Goal: Transaction & Acquisition: Purchase product/service

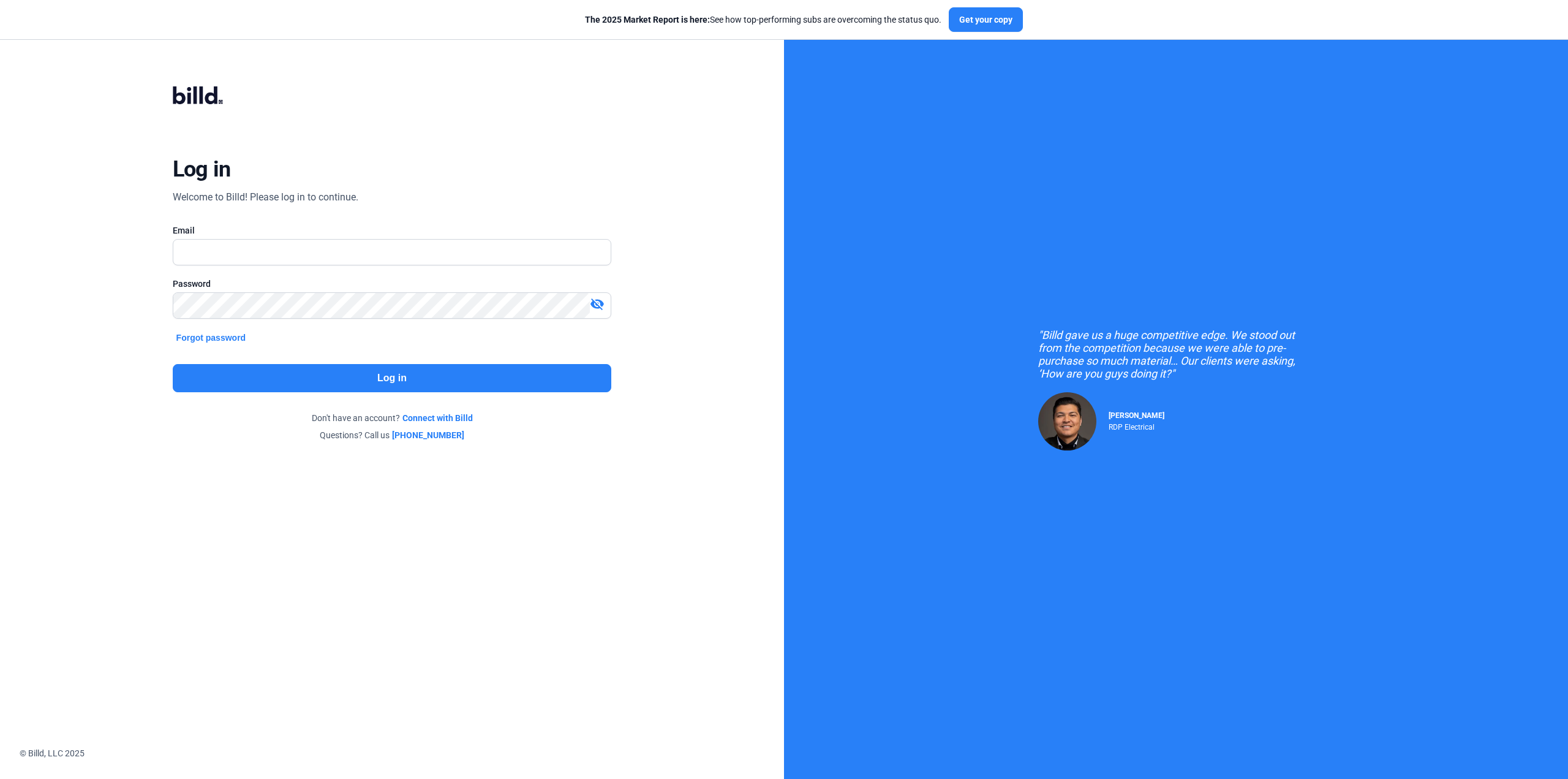
scroll to position [648, 0]
type input "[EMAIL_ADDRESS][DOMAIN_NAME]"
click at [313, 387] on button "Log in" at bounding box center [392, 378] width 439 height 28
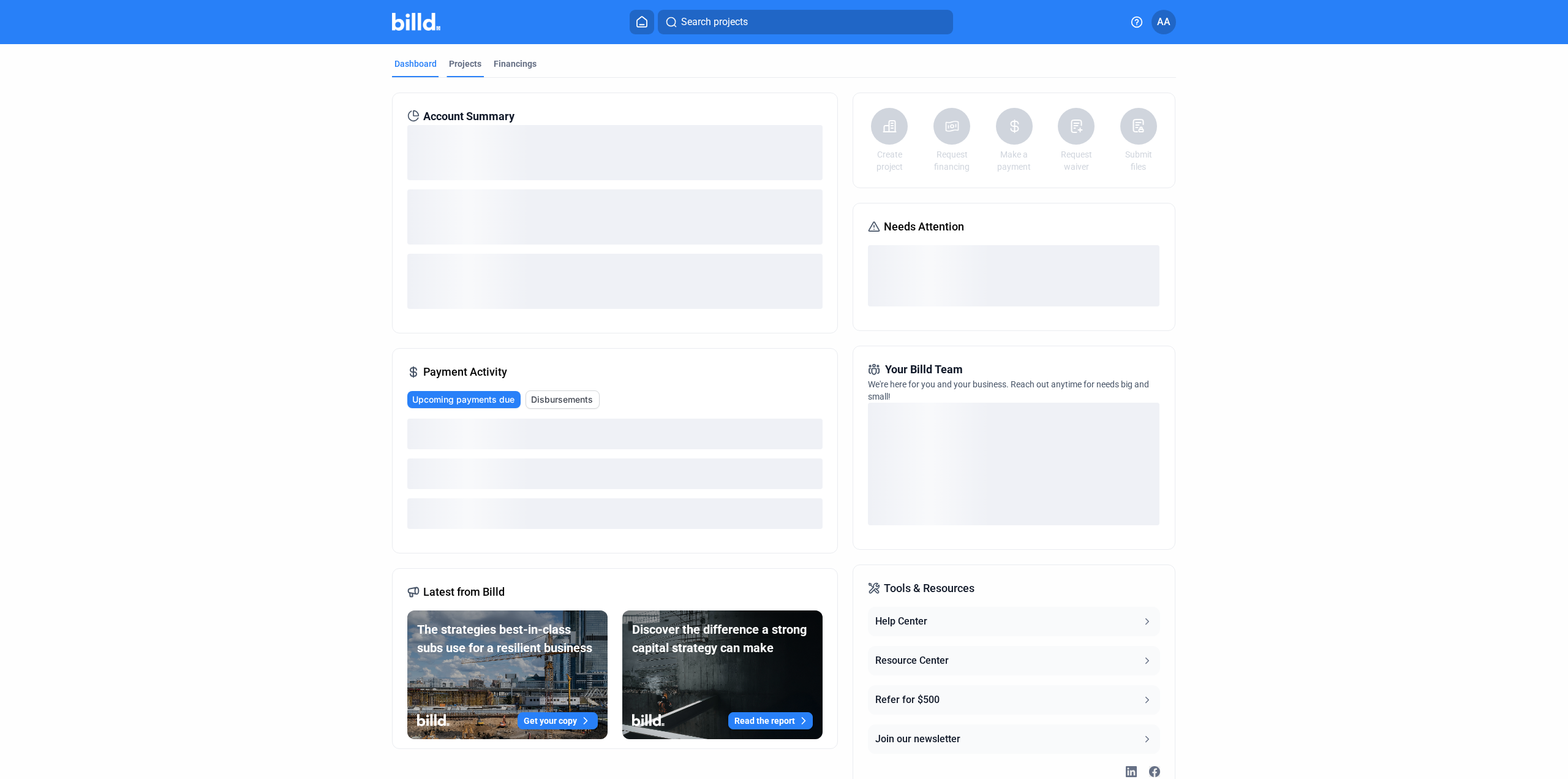
click at [464, 62] on div "Projects" at bounding box center [465, 63] width 32 height 12
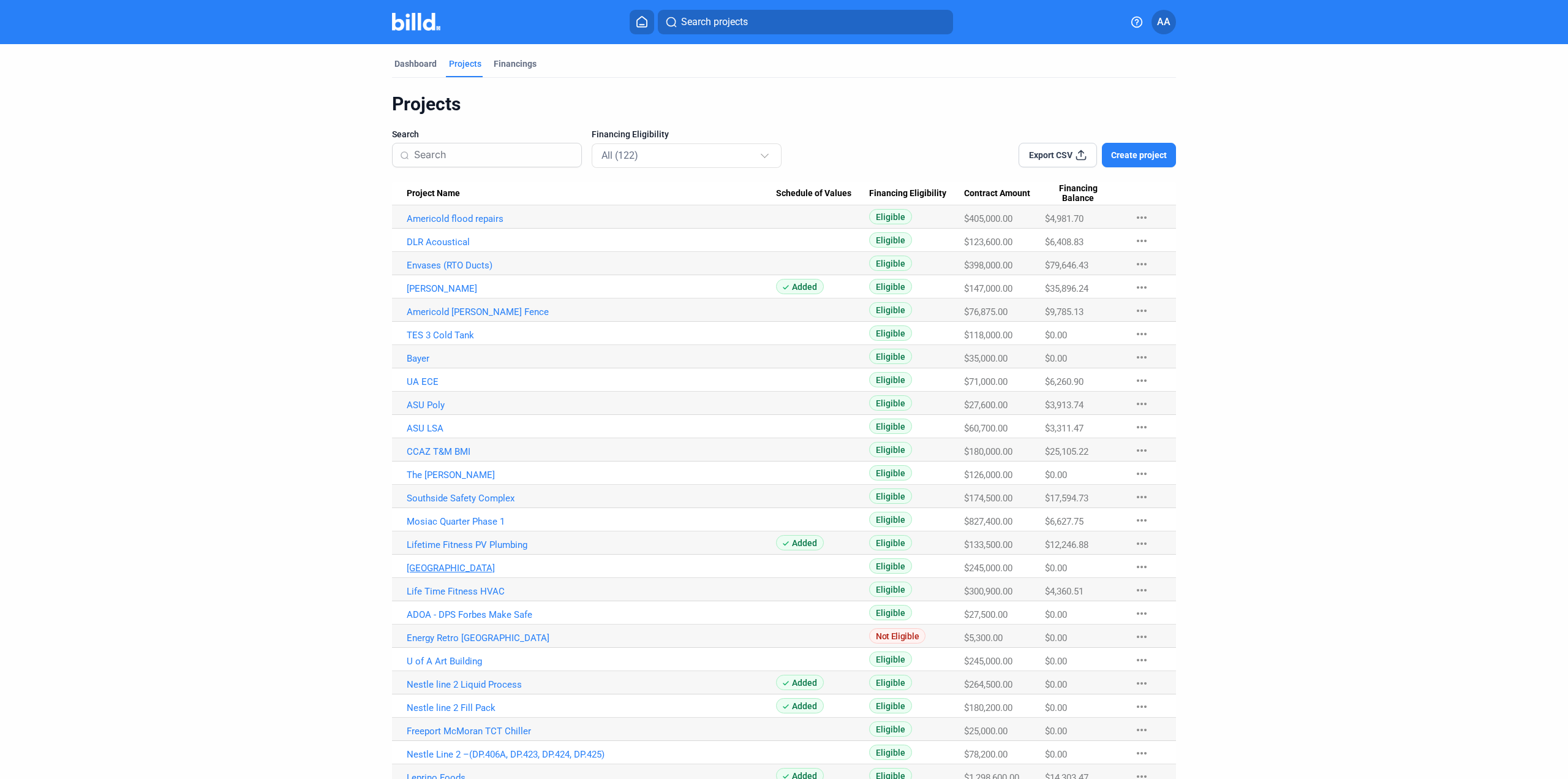
click at [449, 571] on link "[GEOGRAPHIC_DATA]" at bounding box center [591, 568] width 370 height 11
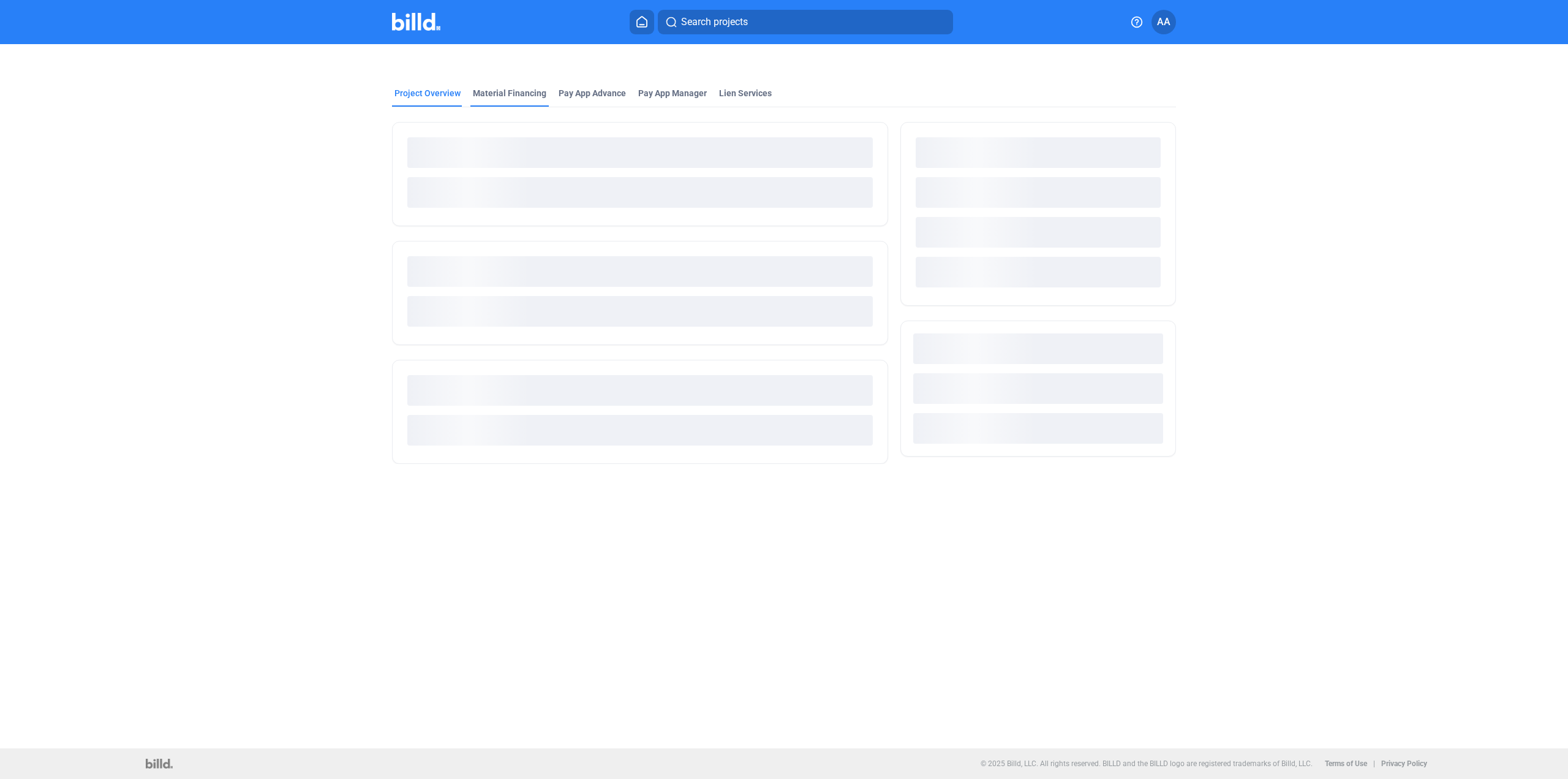
click at [506, 89] on div "Material Financing" at bounding box center [510, 93] width 73 height 12
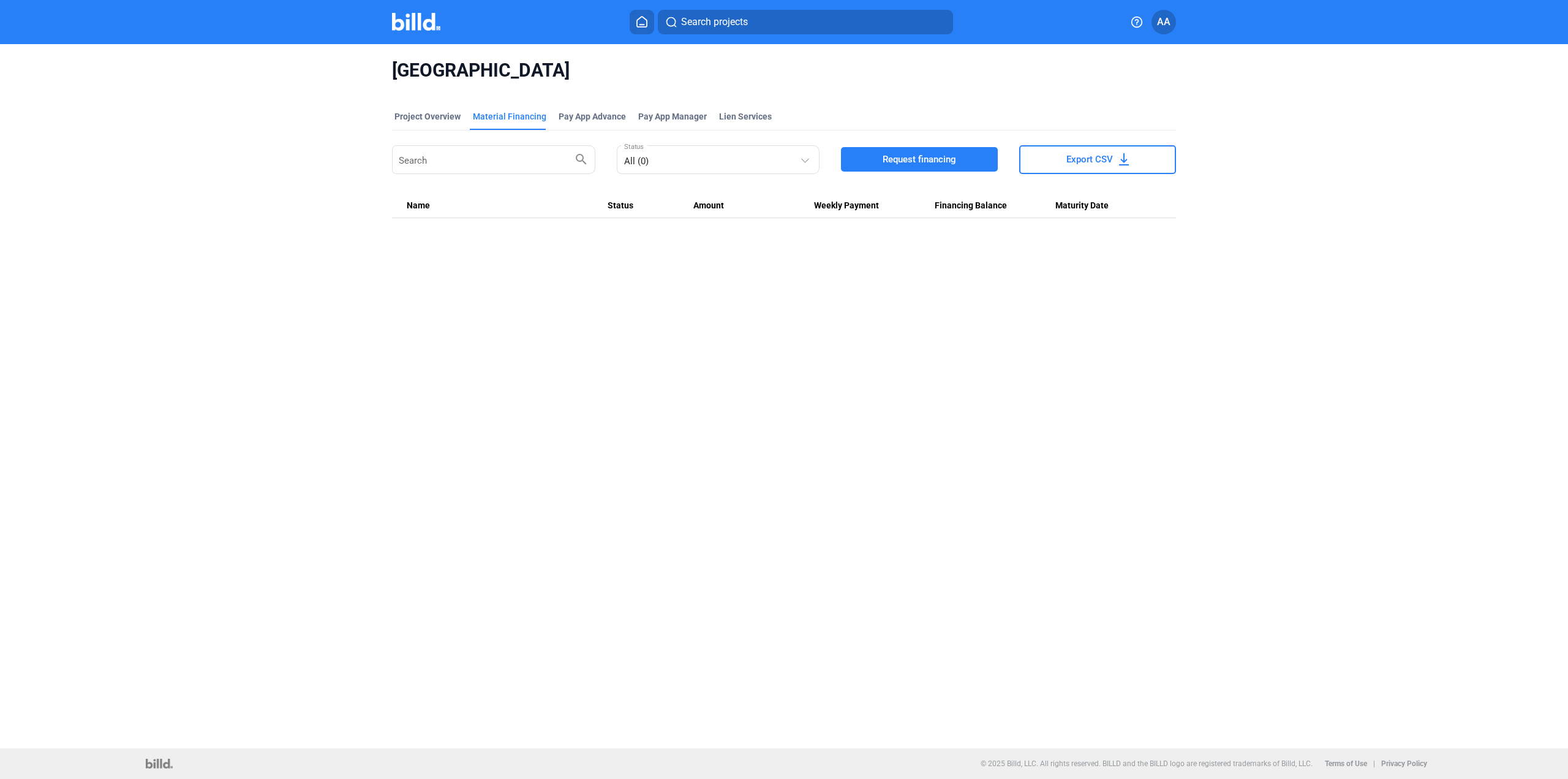
click at [942, 161] on span "Request financing" at bounding box center [919, 158] width 73 height 12
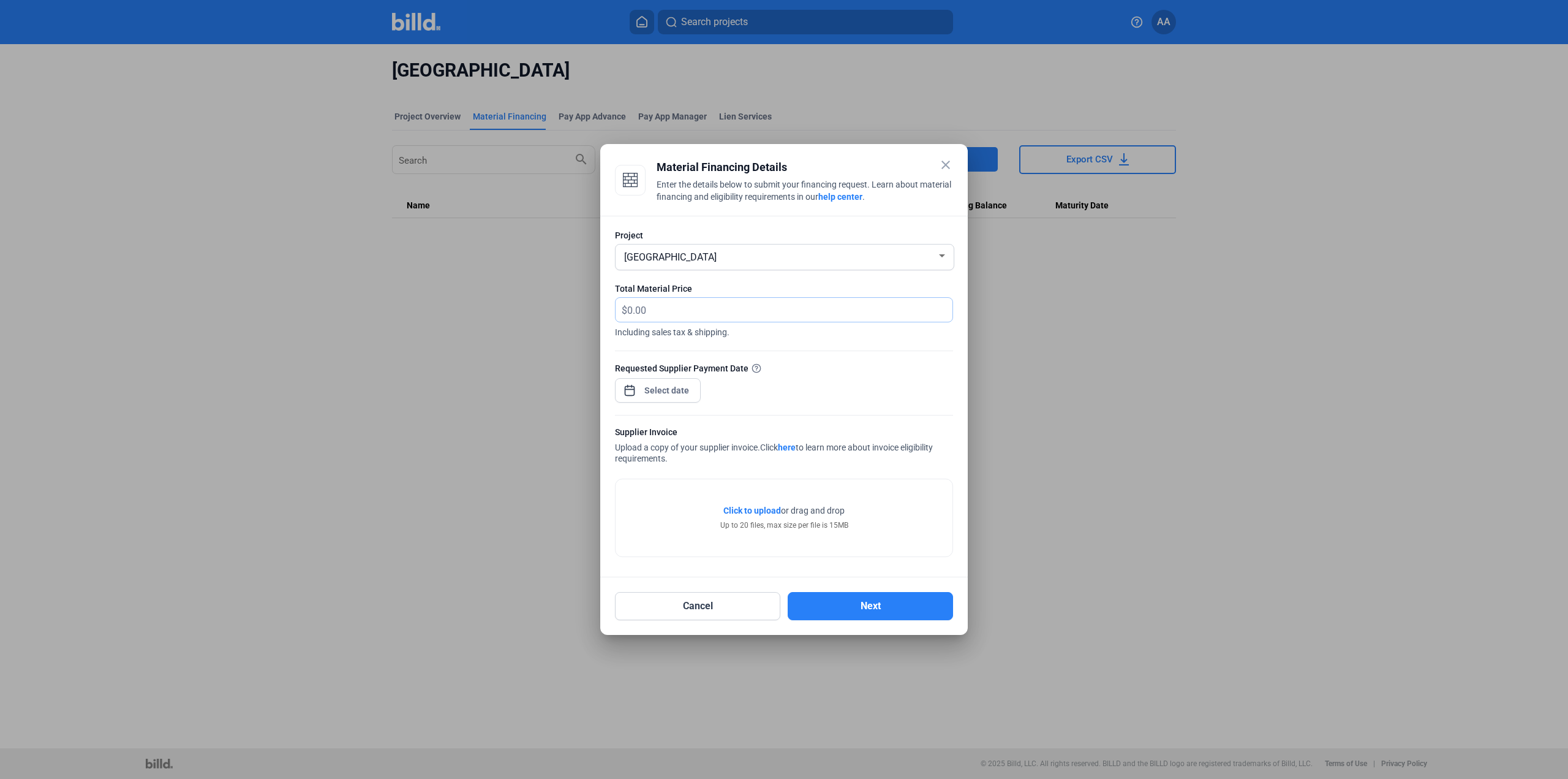
click at [676, 306] on input "text" at bounding box center [783, 310] width 311 height 24
type input "4,044.34"
click at [656, 397] on div "close Material Financing Details Enter the details below to submit your financi…" at bounding box center [784, 390] width 1568 height 779
drag, startPoint x: 766, startPoint y: 475, endPoint x: 777, endPoint y: 596, distance: 121.5
click at [767, 475] on span "5" at bounding box center [765, 470] width 22 height 22
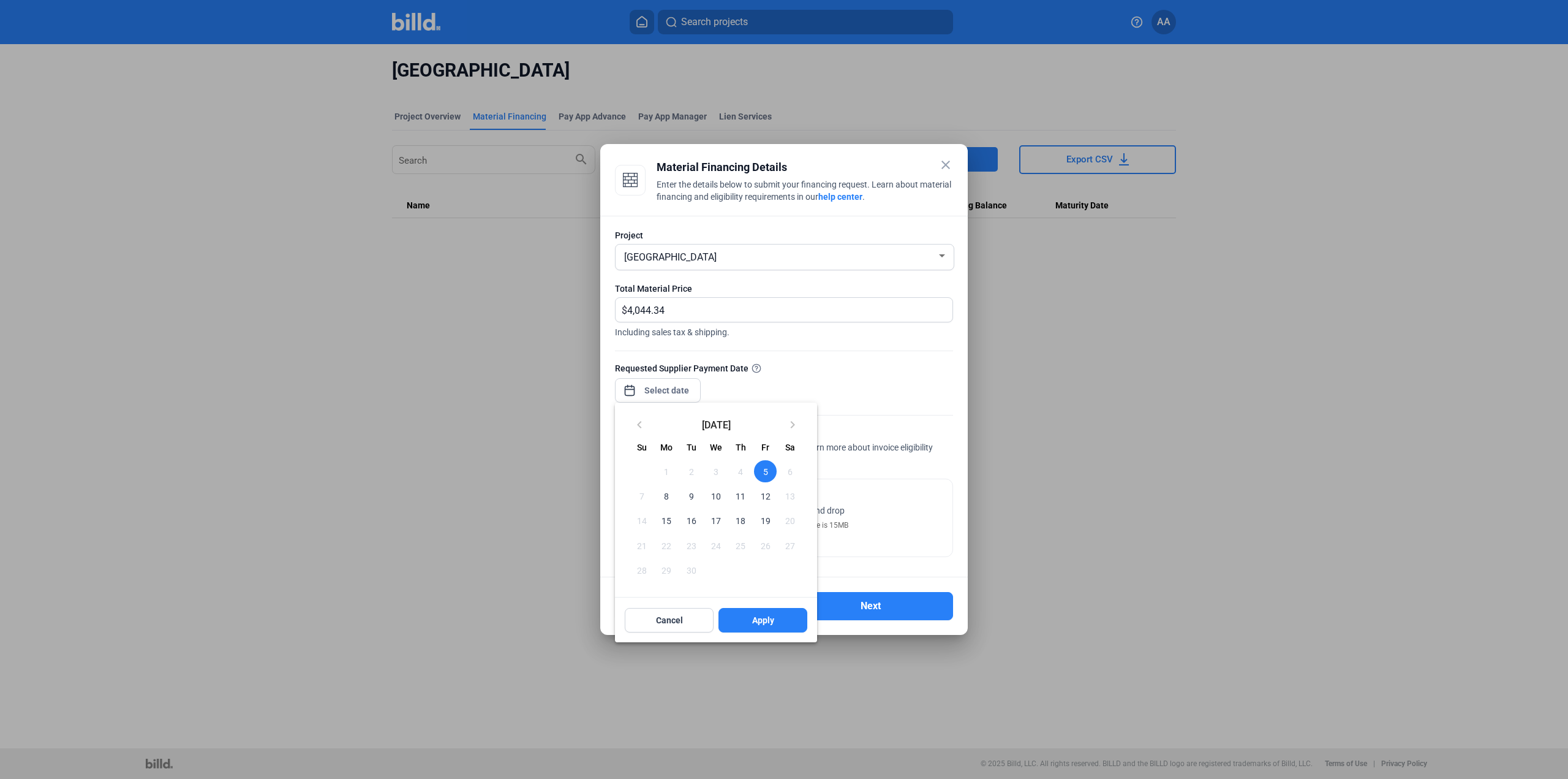
click at [766, 646] on div at bounding box center [784, 390] width 1568 height 779
click at [763, 621] on mat-dialog-container "close Material Financing Details Enter the details below to submit your financi…" at bounding box center [784, 389] width 368 height 491
click at [677, 387] on div "close Material Financing Details Enter the details below to submit your financi…" at bounding box center [784, 390] width 1568 height 779
drag, startPoint x: 765, startPoint y: 471, endPoint x: 765, endPoint y: 616, distance: 145.0
click at [765, 472] on span "5" at bounding box center [765, 470] width 22 height 22
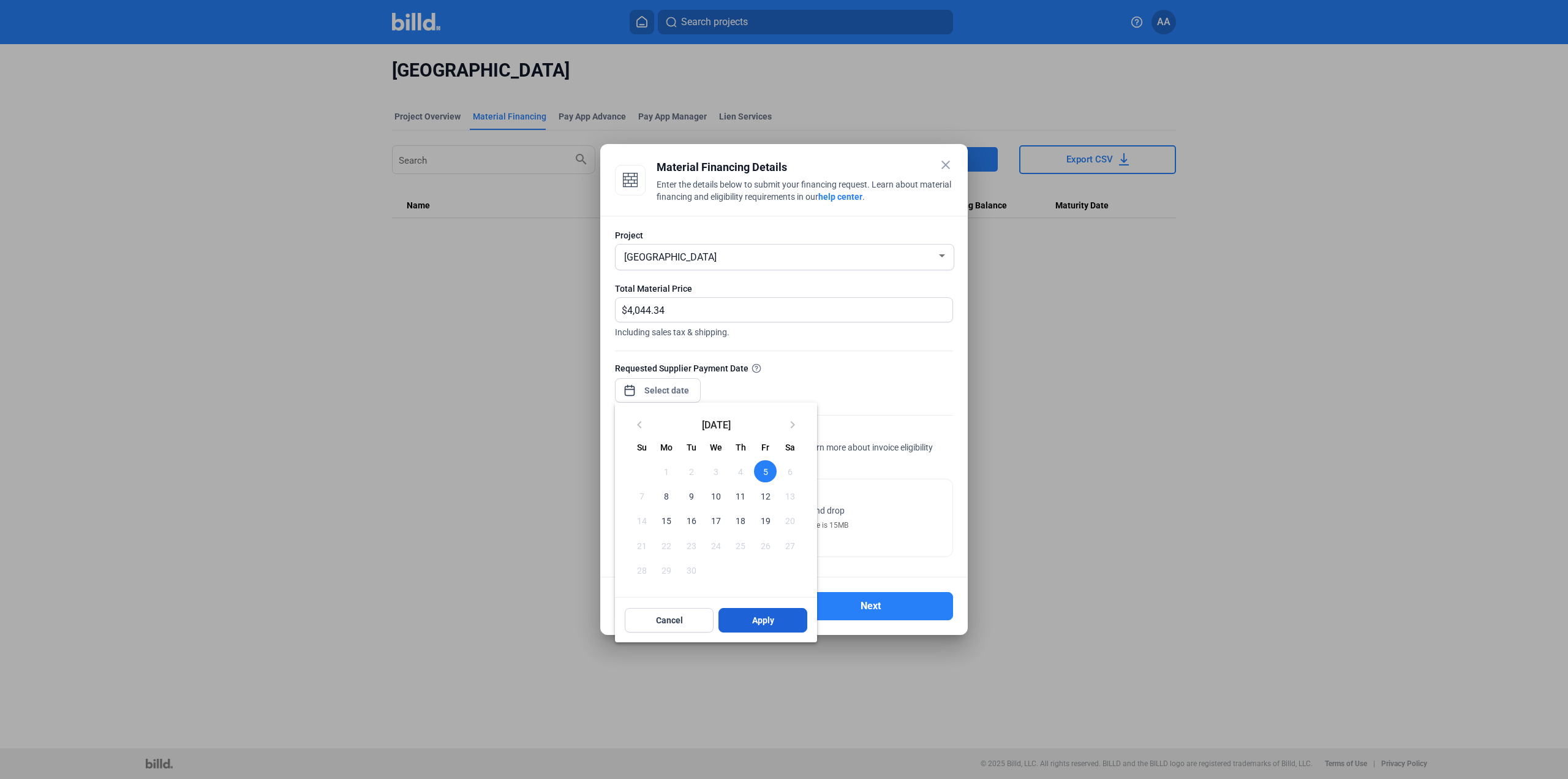
click at [764, 626] on span "Apply" at bounding box center [763, 620] width 22 height 12
type input "[DATE]"
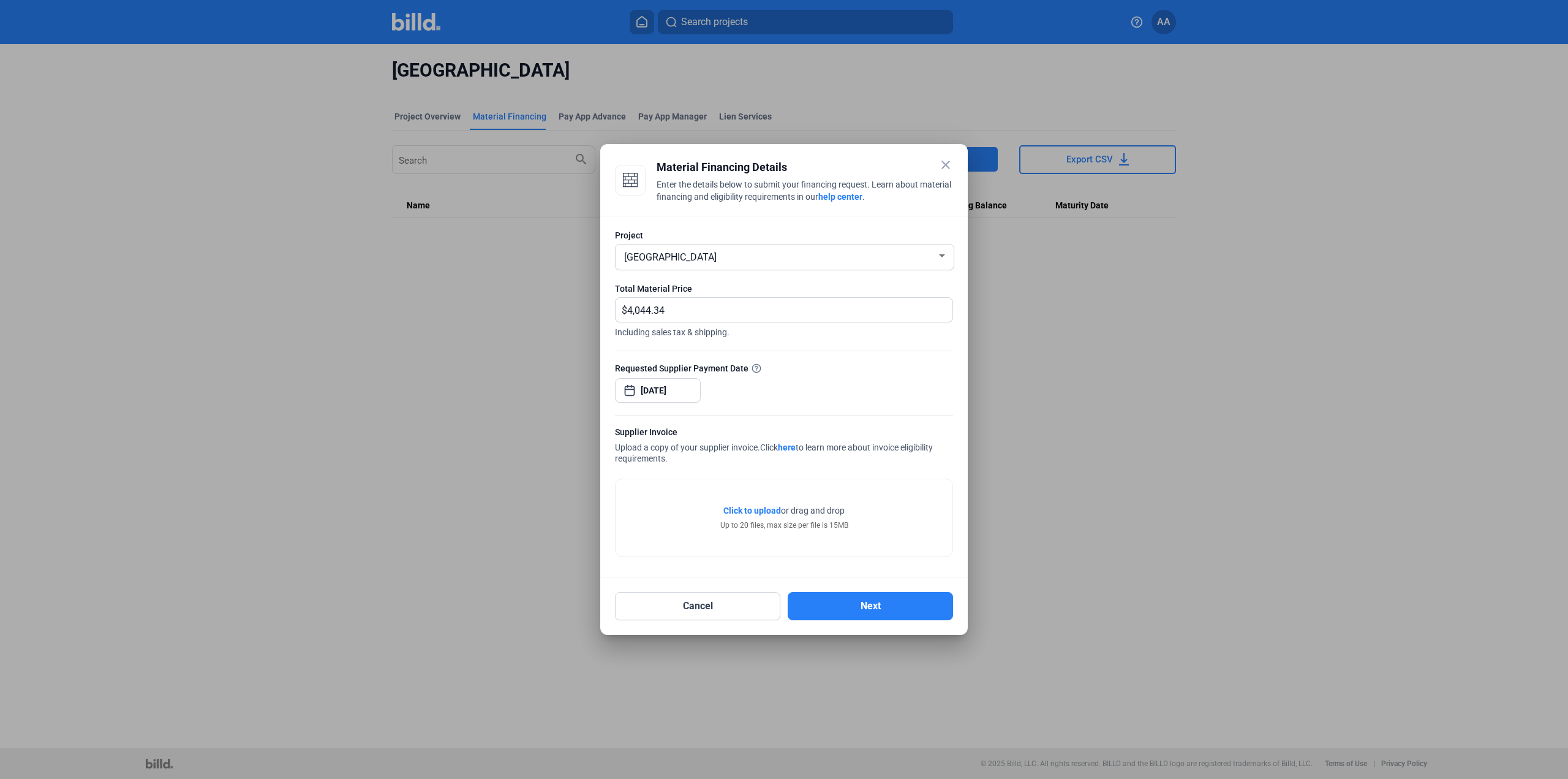
drag, startPoint x: 672, startPoint y: 518, endPoint x: 680, endPoint y: 523, distance: 9.4
click at [672, 518] on div "Click to upload Tap to upload or drag and drop Up to 20 files, max size per fil…" at bounding box center [784, 518] width 337 height 77
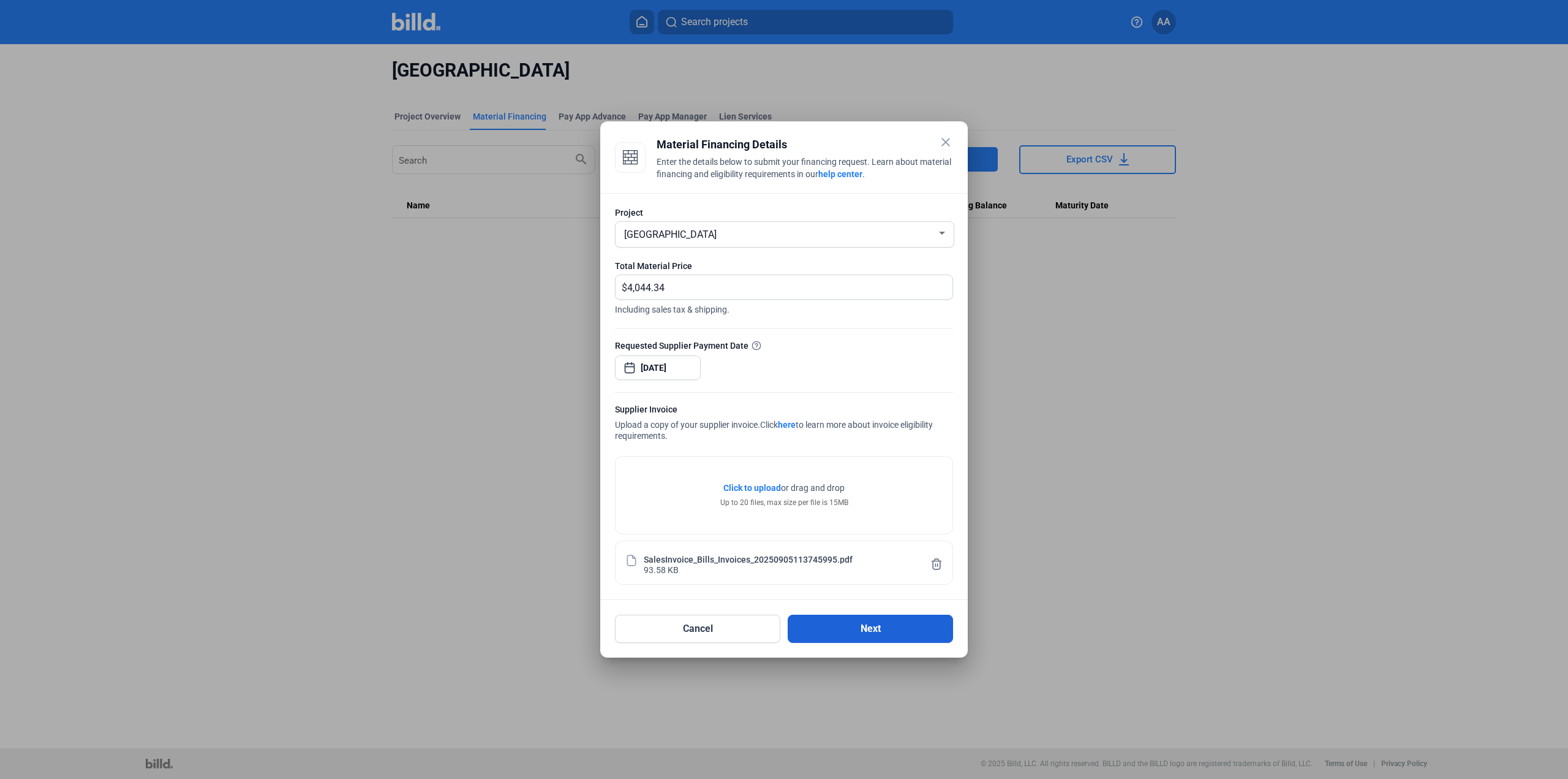
click at [863, 619] on button "Next" at bounding box center [870, 628] width 165 height 28
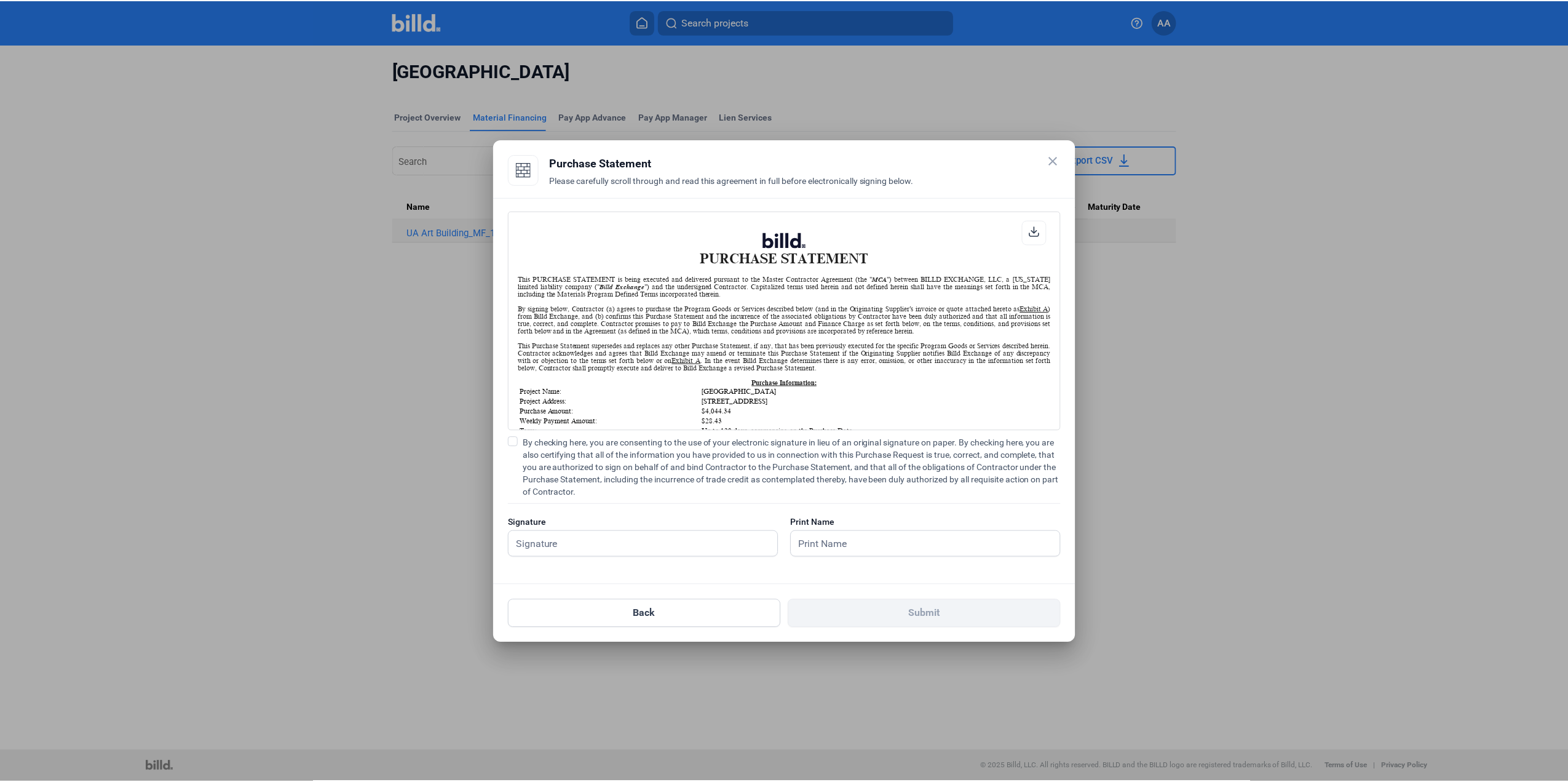
scroll to position [1, 0]
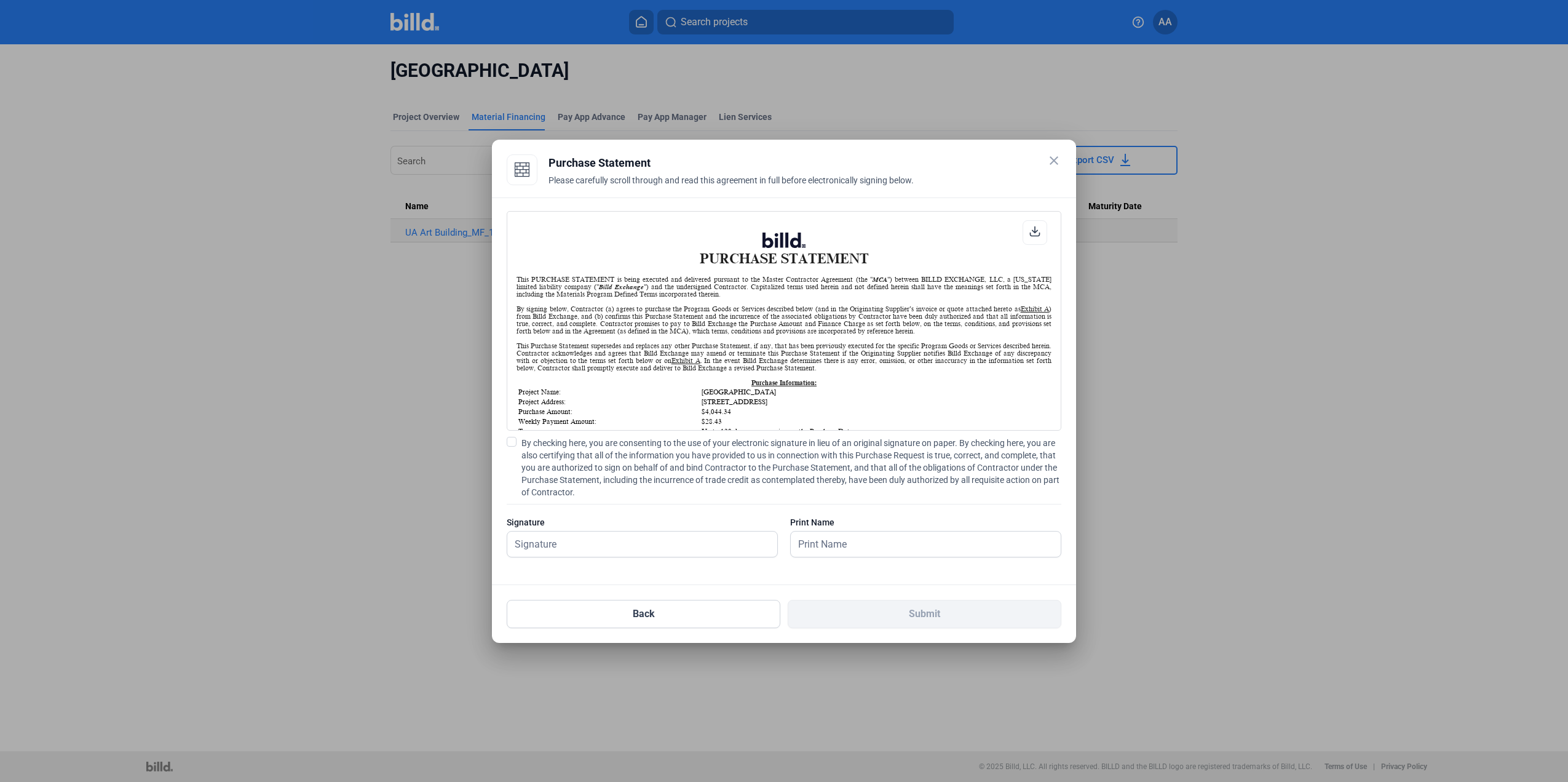
type textarea "By checking here, you are consenting to the use of your electronic signature in…"
click at [506, 461] on div "PURCHASE STATEMENT This PURCHASE STATEMENT is being executed and delivered purs…" at bounding box center [784, 391] width 584 height 387
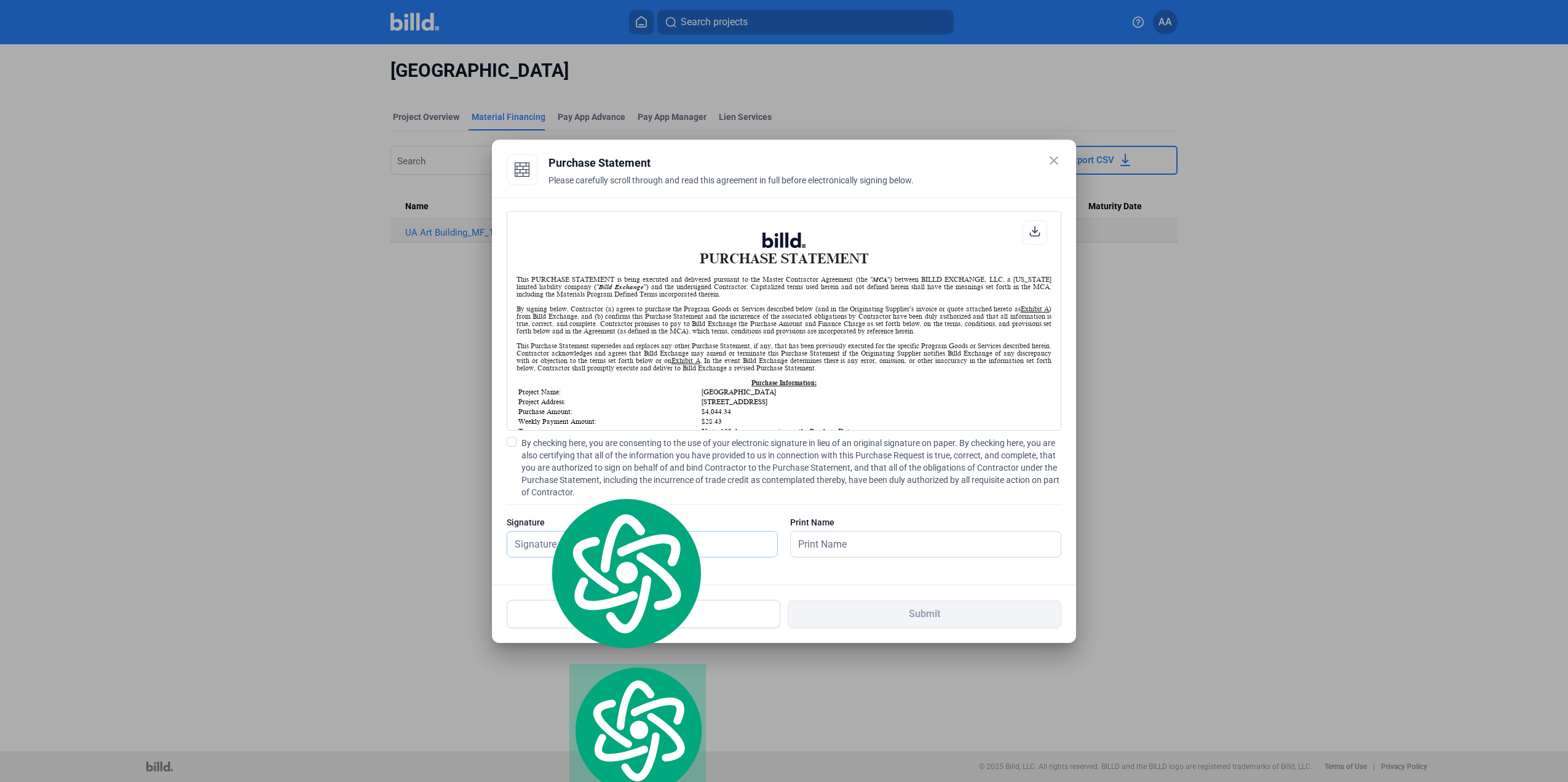
drag, startPoint x: 556, startPoint y: 538, endPoint x: 579, endPoint y: 544, distance: 23.8
click at [556, 538] on input "text" at bounding box center [643, 544] width 270 height 25
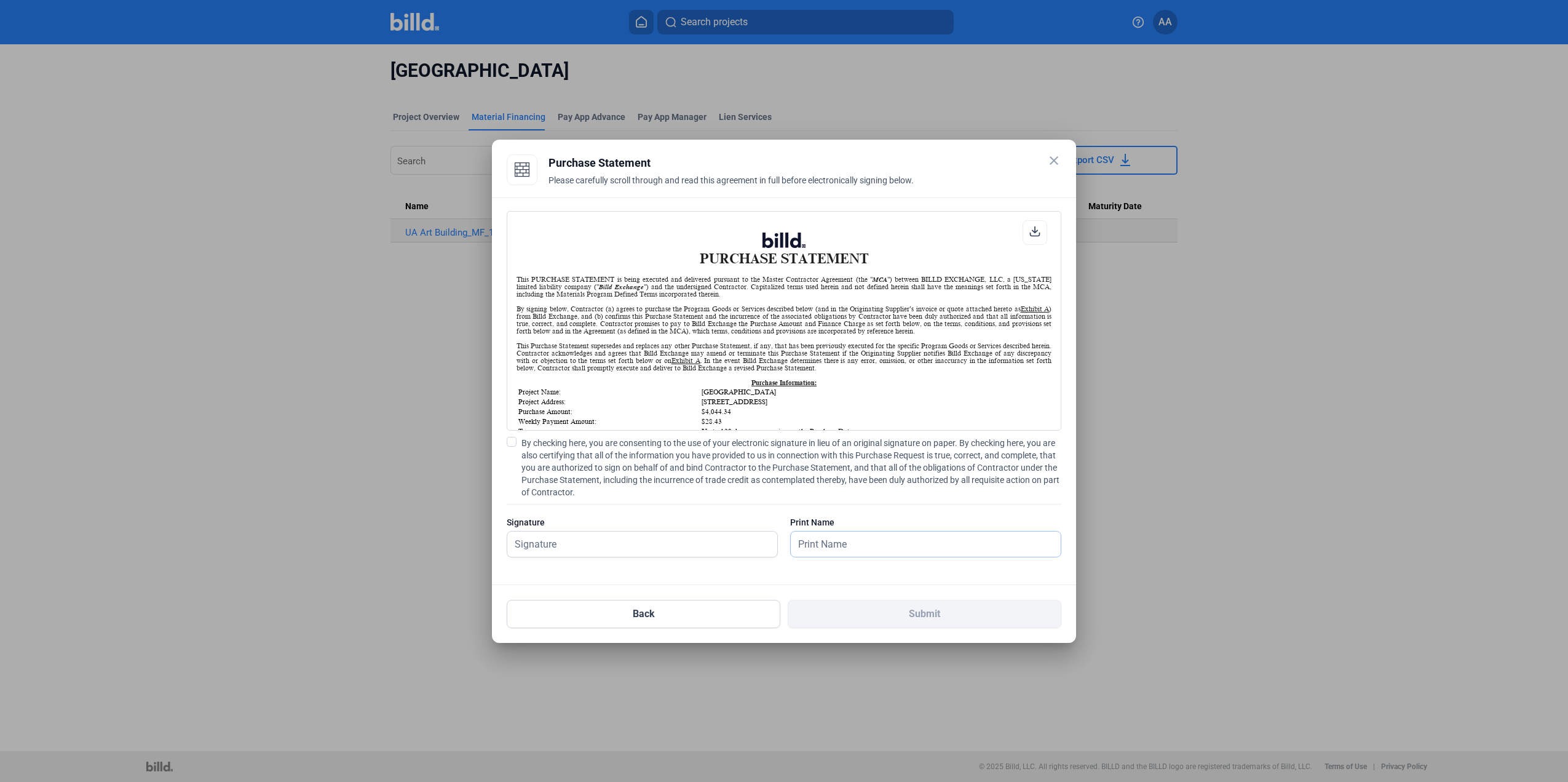
click at [829, 550] on input "text" at bounding box center [919, 544] width 257 height 25
type input "[PERSON_NAME]"
click at [721, 537] on input "text" at bounding box center [636, 544] width 257 height 25
type input "[PERSON_NAME]"
click at [571, 456] on span "By checking here, you are consenting to the use of your electronic signature in…" at bounding box center [792, 467] width 540 height 62
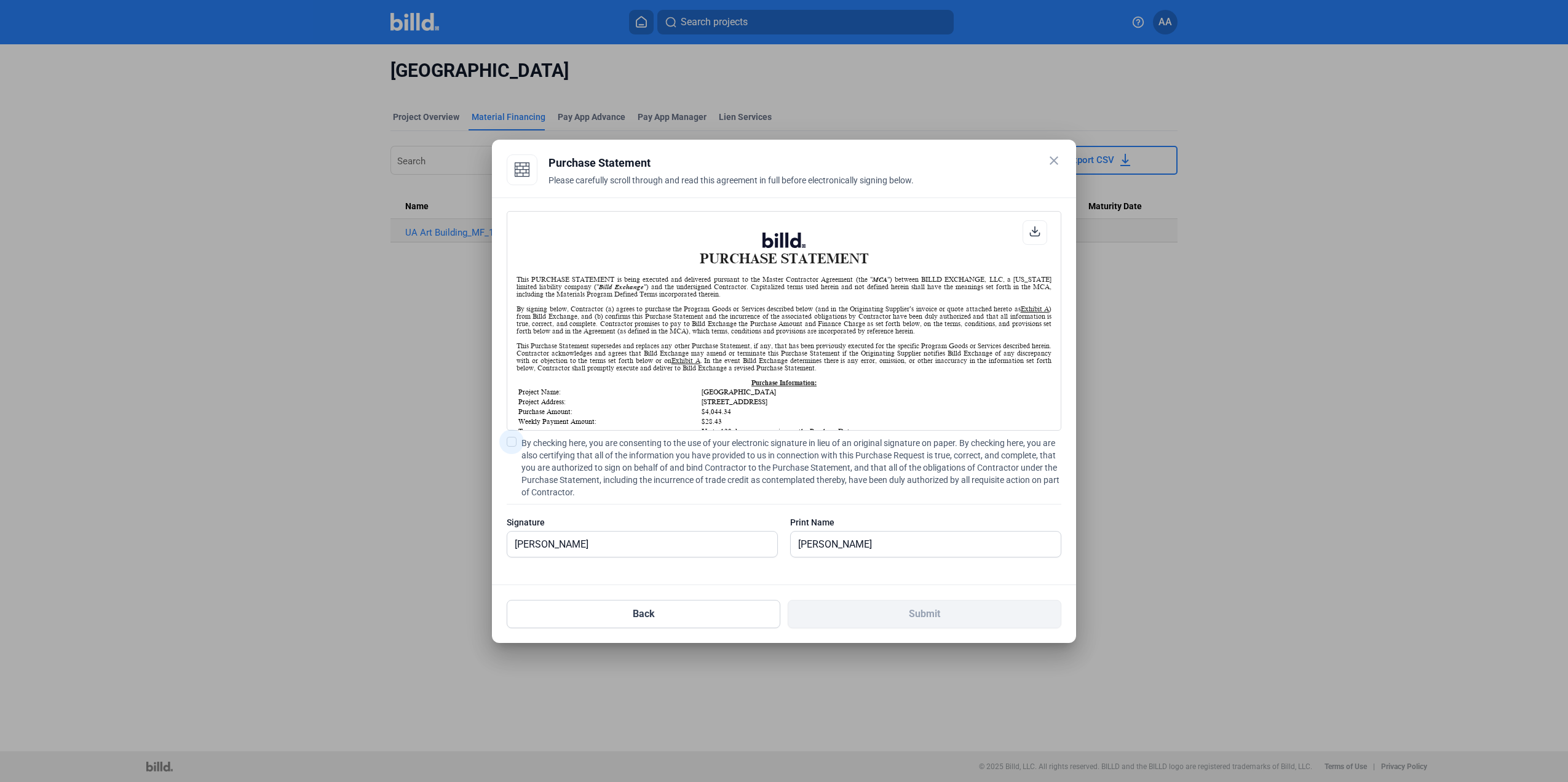
click at [0, 0] on input "By checking here, you are consenting to the use of your electronic signature in…" at bounding box center [0, 0] width 0 height 0
click at [915, 626] on button "Submit" at bounding box center [924, 614] width 274 height 28
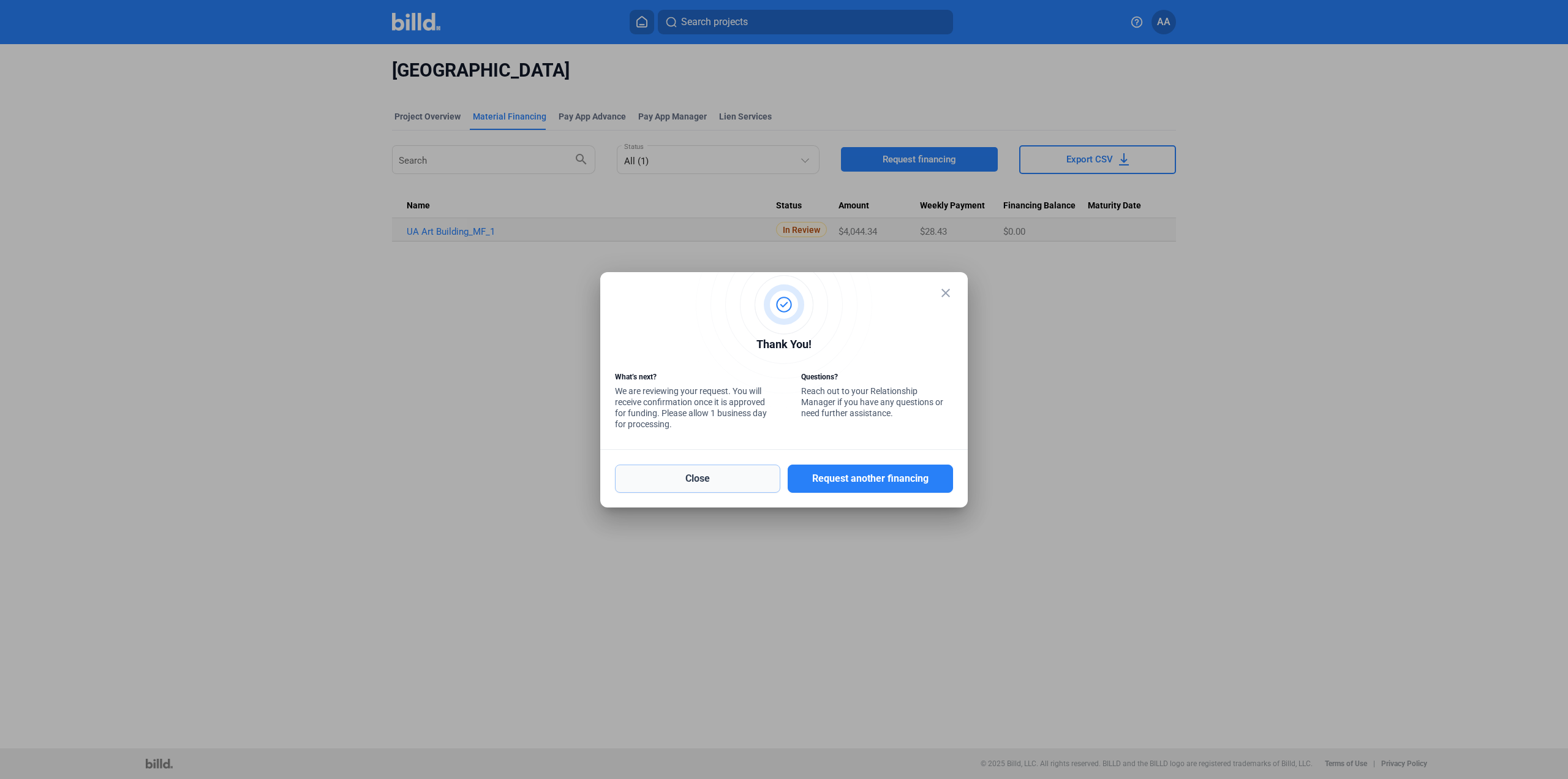
click at [702, 476] on button "Close" at bounding box center [697, 478] width 165 height 28
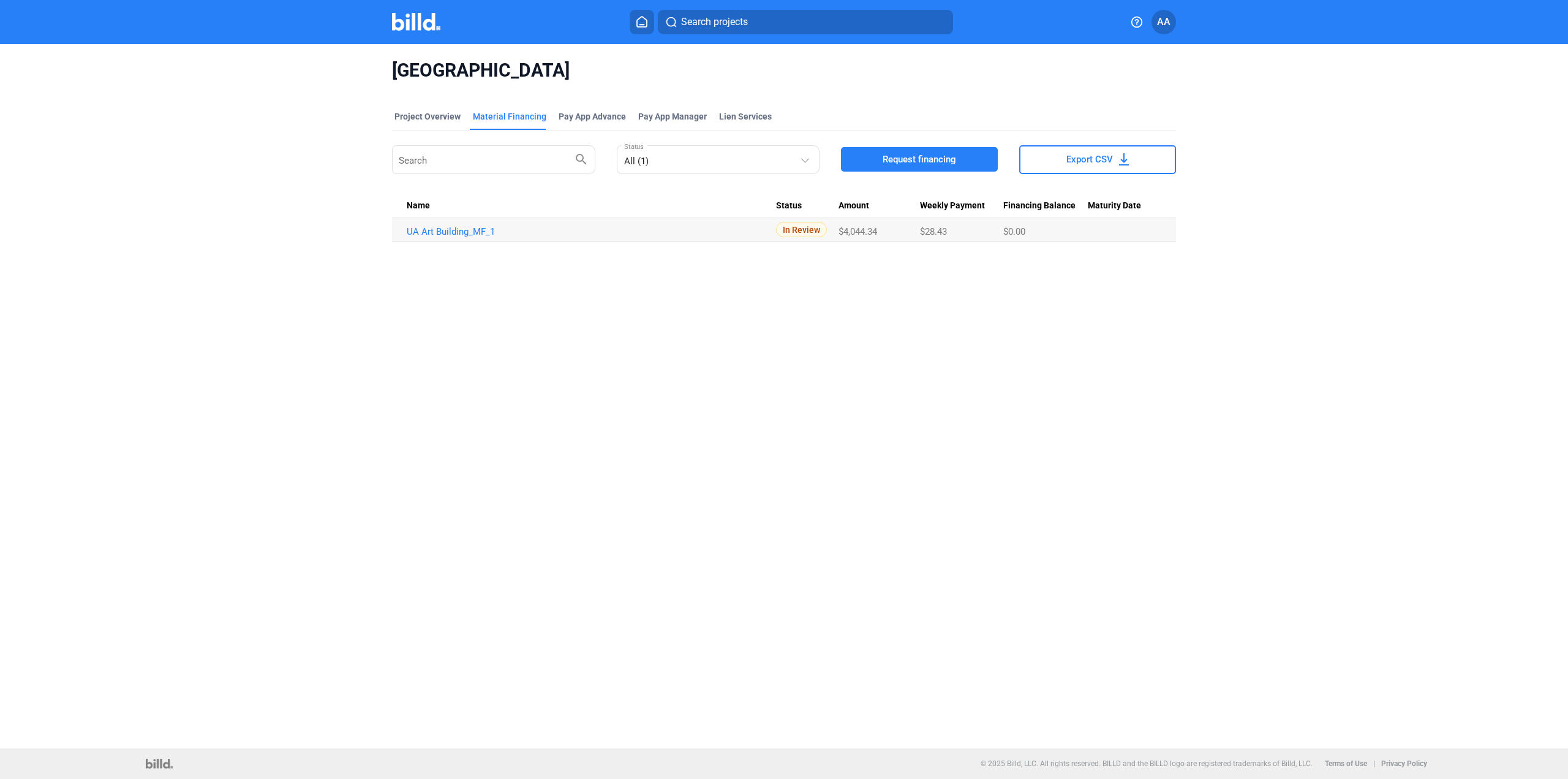
click at [421, 18] on img at bounding box center [416, 21] width 49 height 18
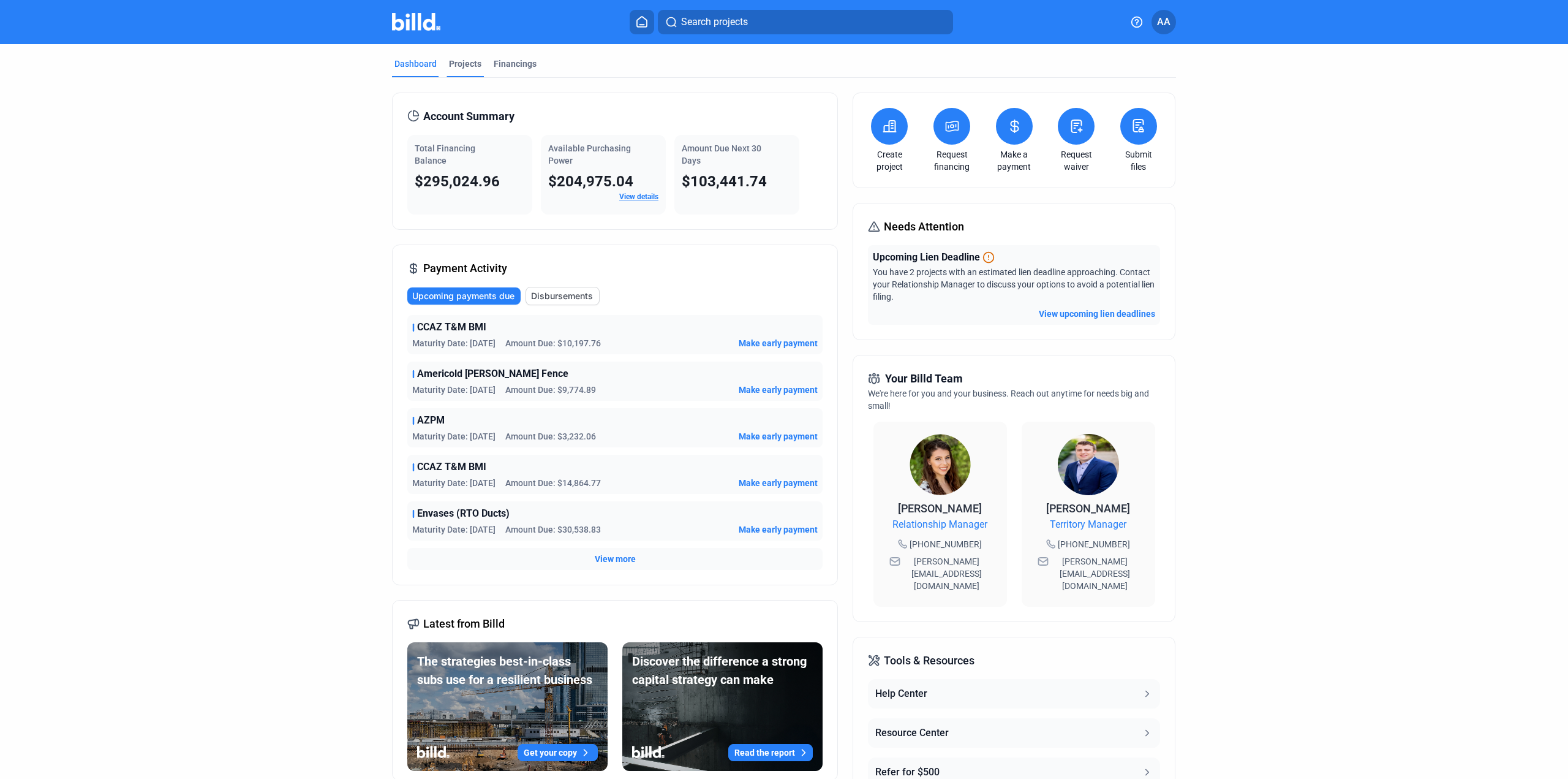
click at [456, 68] on div "Projects" at bounding box center [465, 63] width 32 height 12
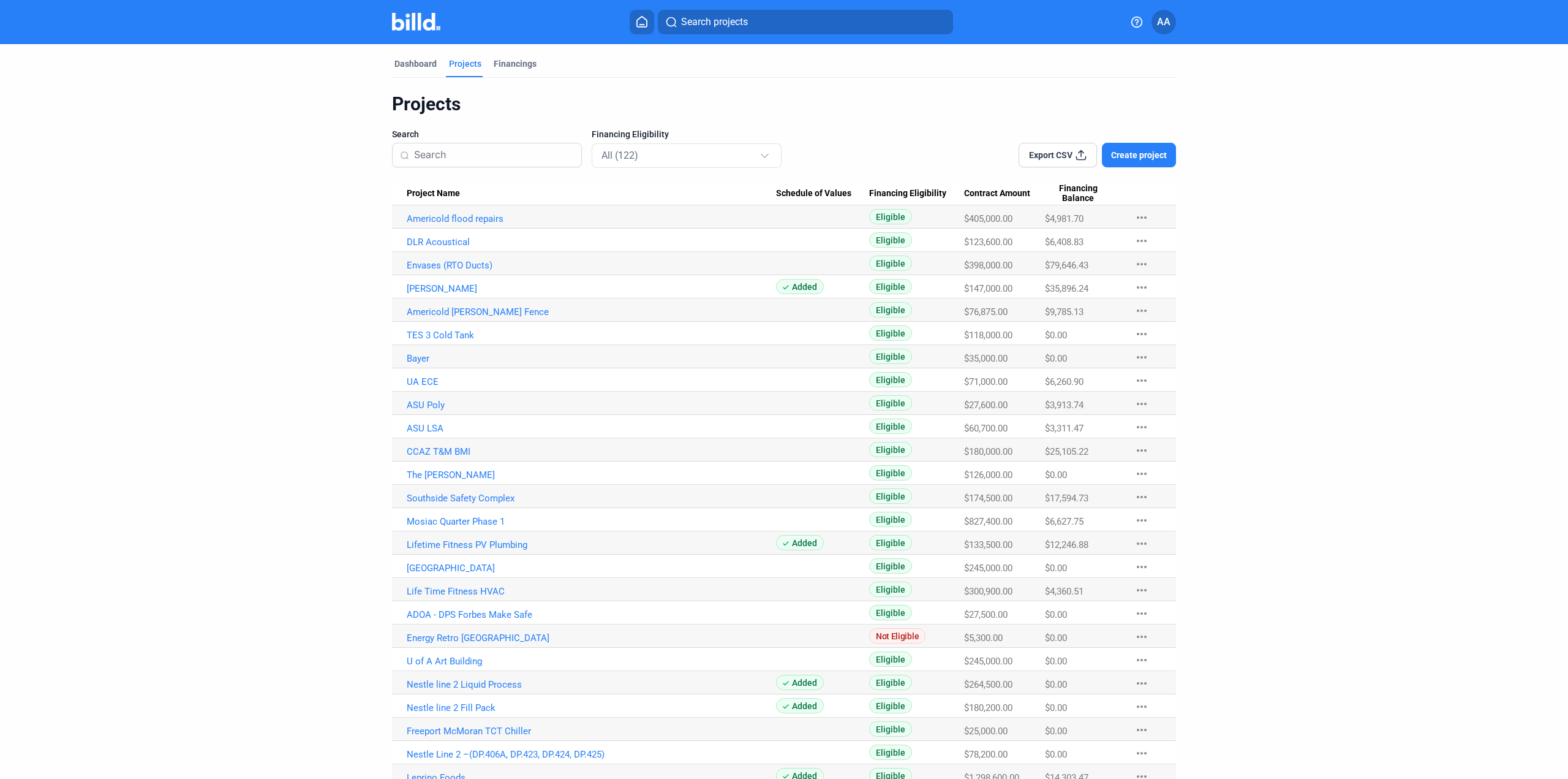
click at [462, 156] on input at bounding box center [494, 155] width 160 height 26
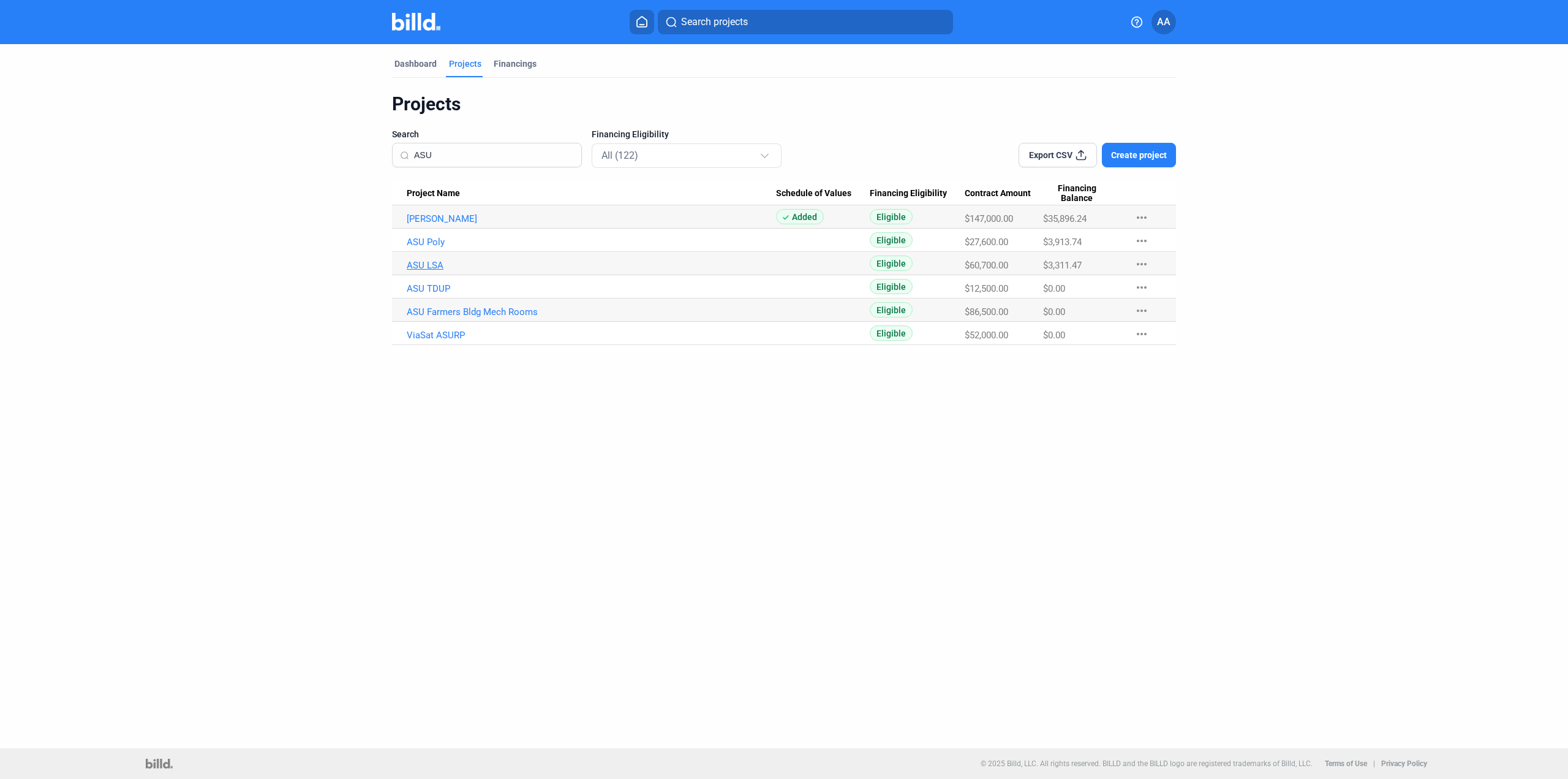
type input "ASU"
click at [435, 265] on link "ASU LSA" at bounding box center [591, 266] width 370 height 11
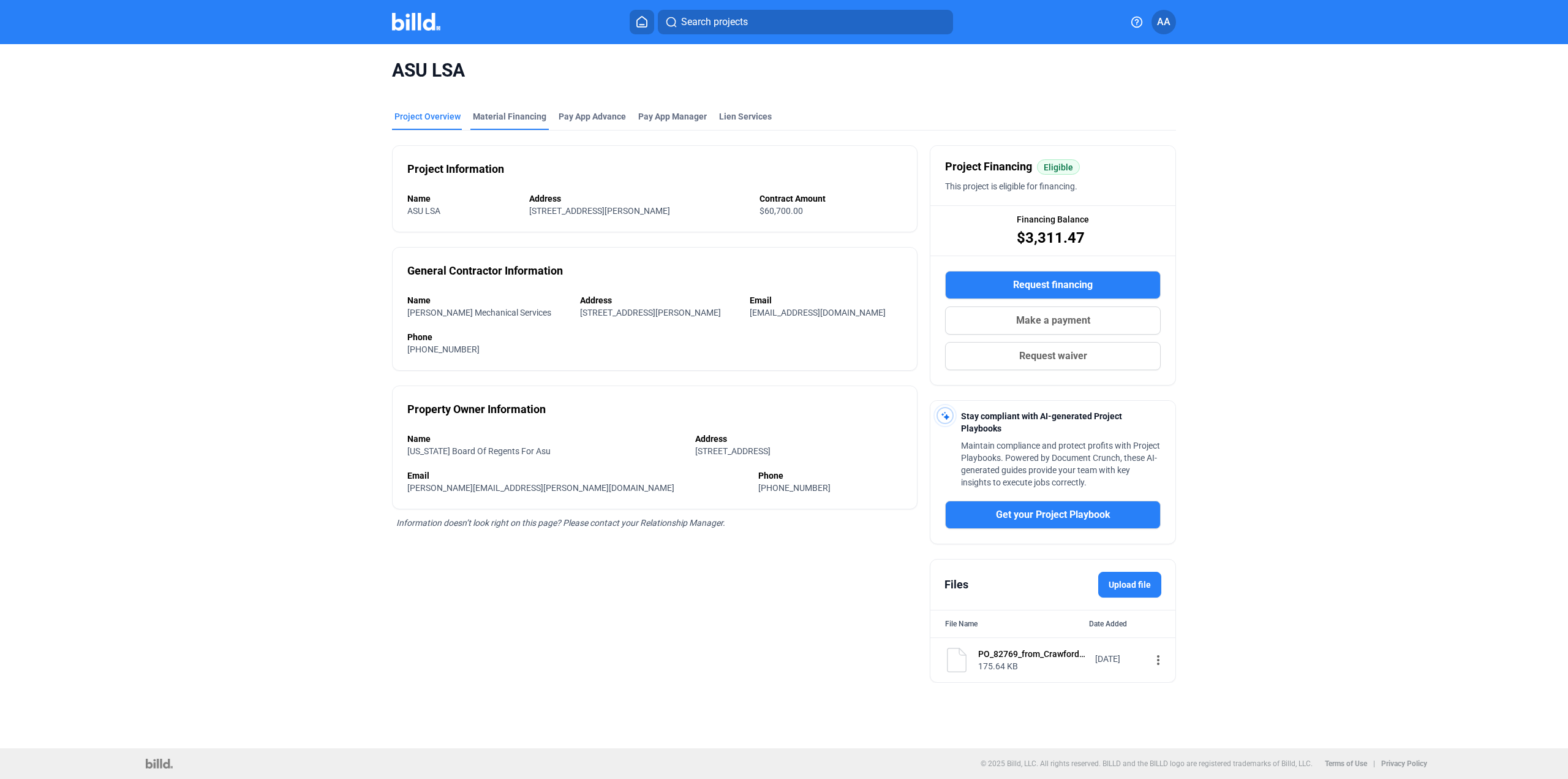
click at [515, 121] on div "Material Financing" at bounding box center [510, 116] width 73 height 12
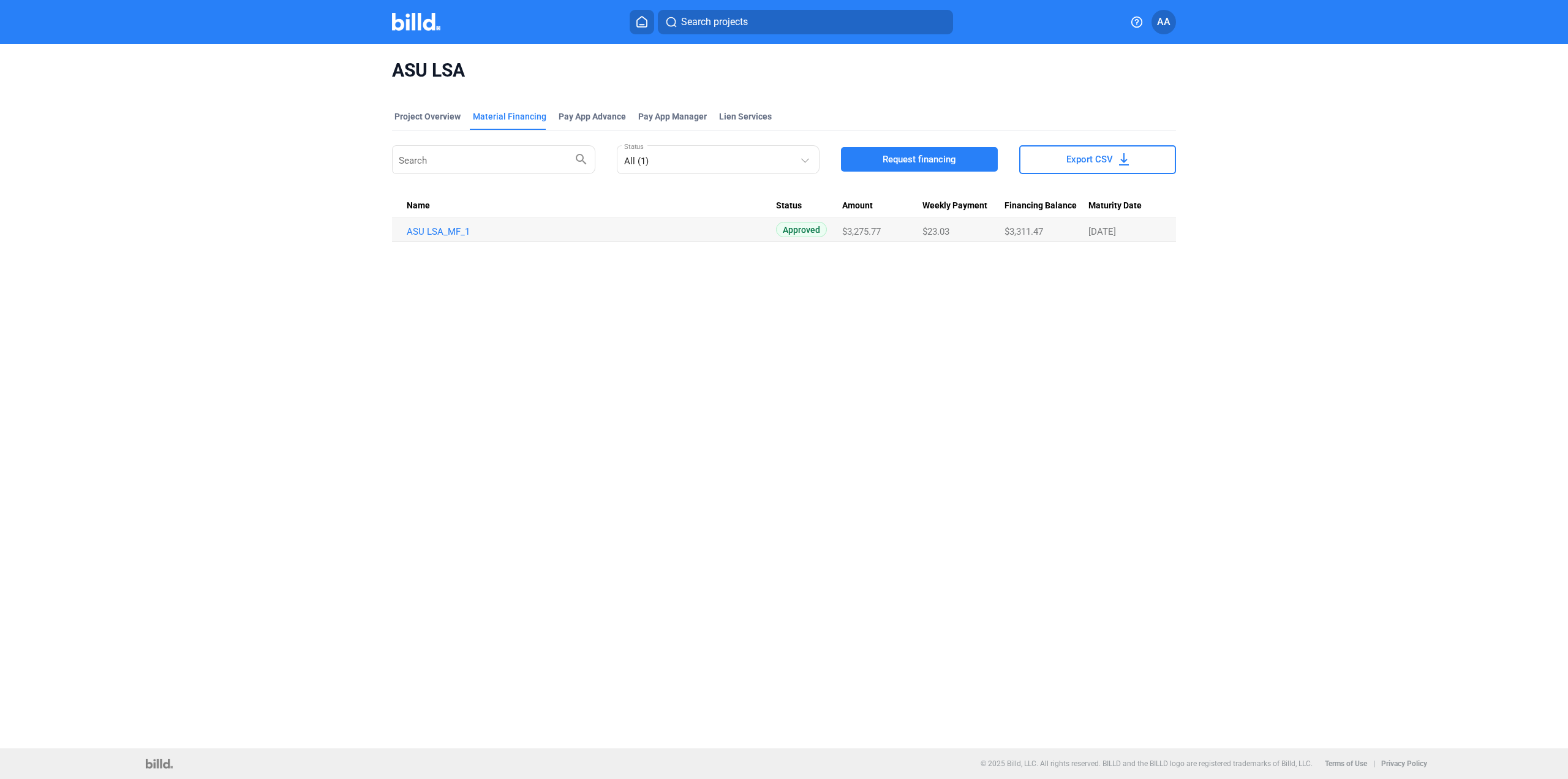
click at [883, 164] on span "Request financing" at bounding box center [919, 158] width 73 height 12
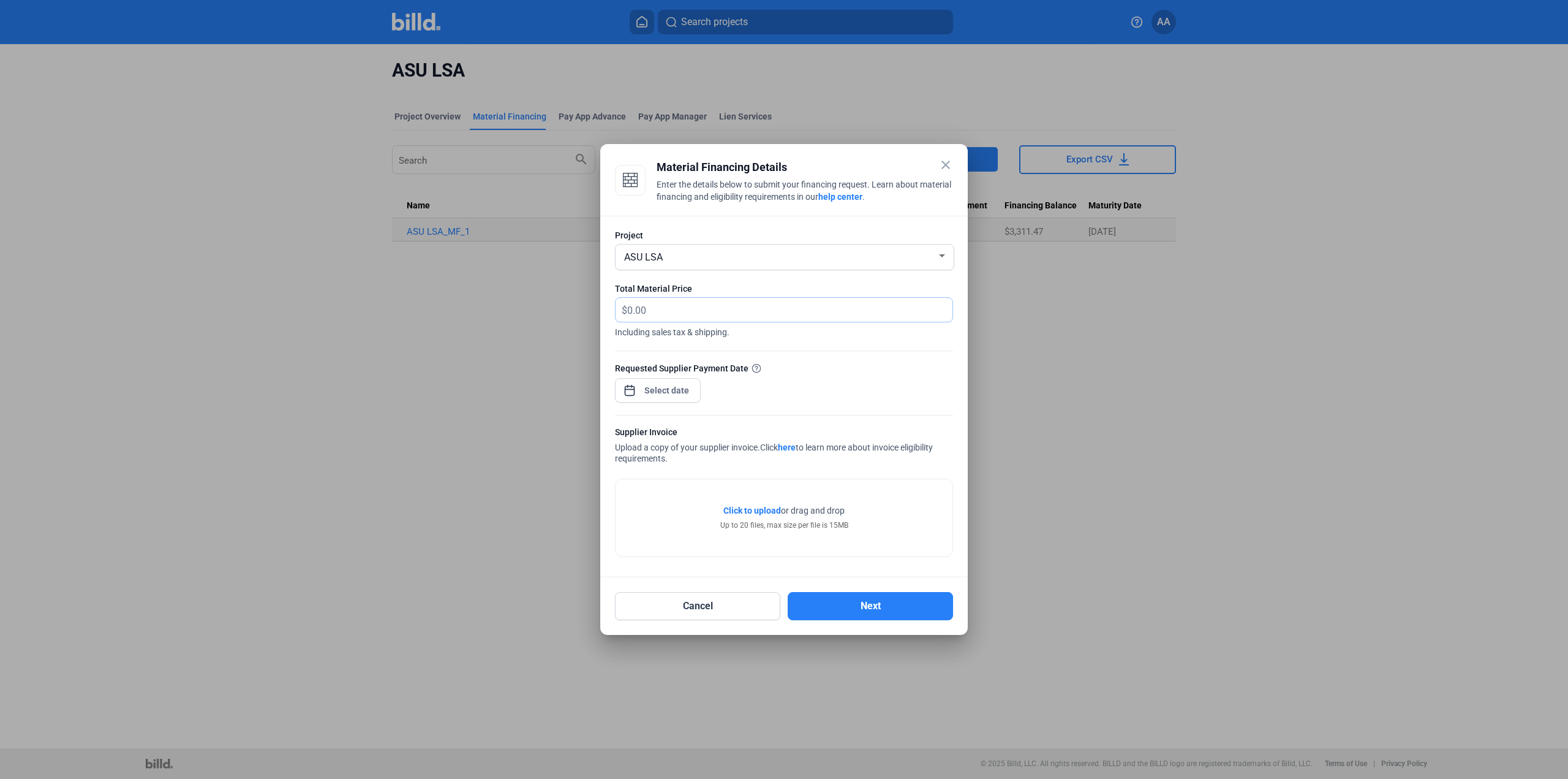
click at [675, 303] on input "text" at bounding box center [783, 310] width 311 height 24
type input "6,130.97"
click at [676, 384] on div "close Material Financing Details Enter the details below to submit your financi…" at bounding box center [784, 390] width 1568 height 779
click at [760, 473] on span "5" at bounding box center [765, 470] width 22 height 22
click at [765, 625] on span "Apply" at bounding box center [763, 620] width 22 height 12
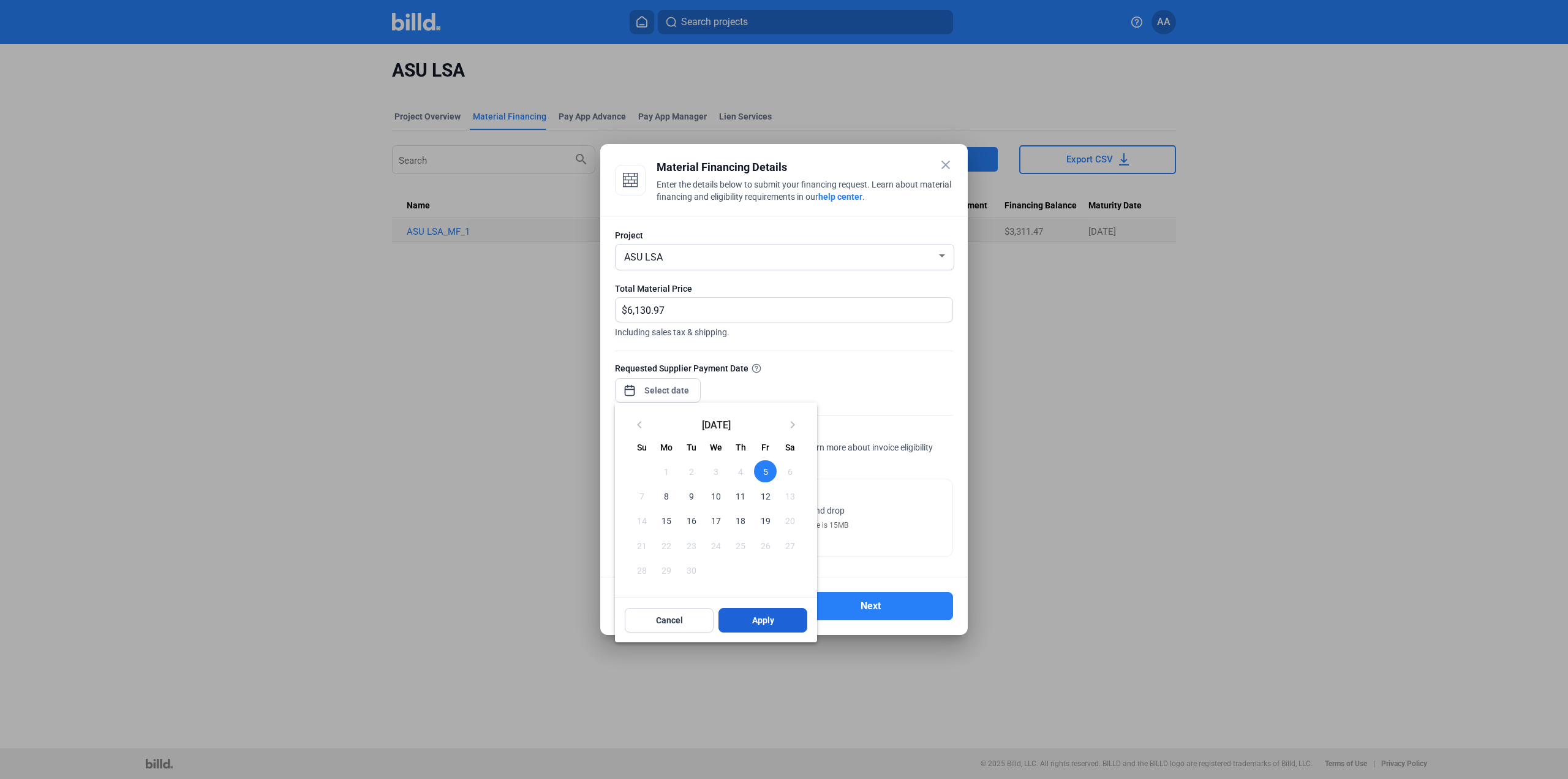
type input "[DATE]"
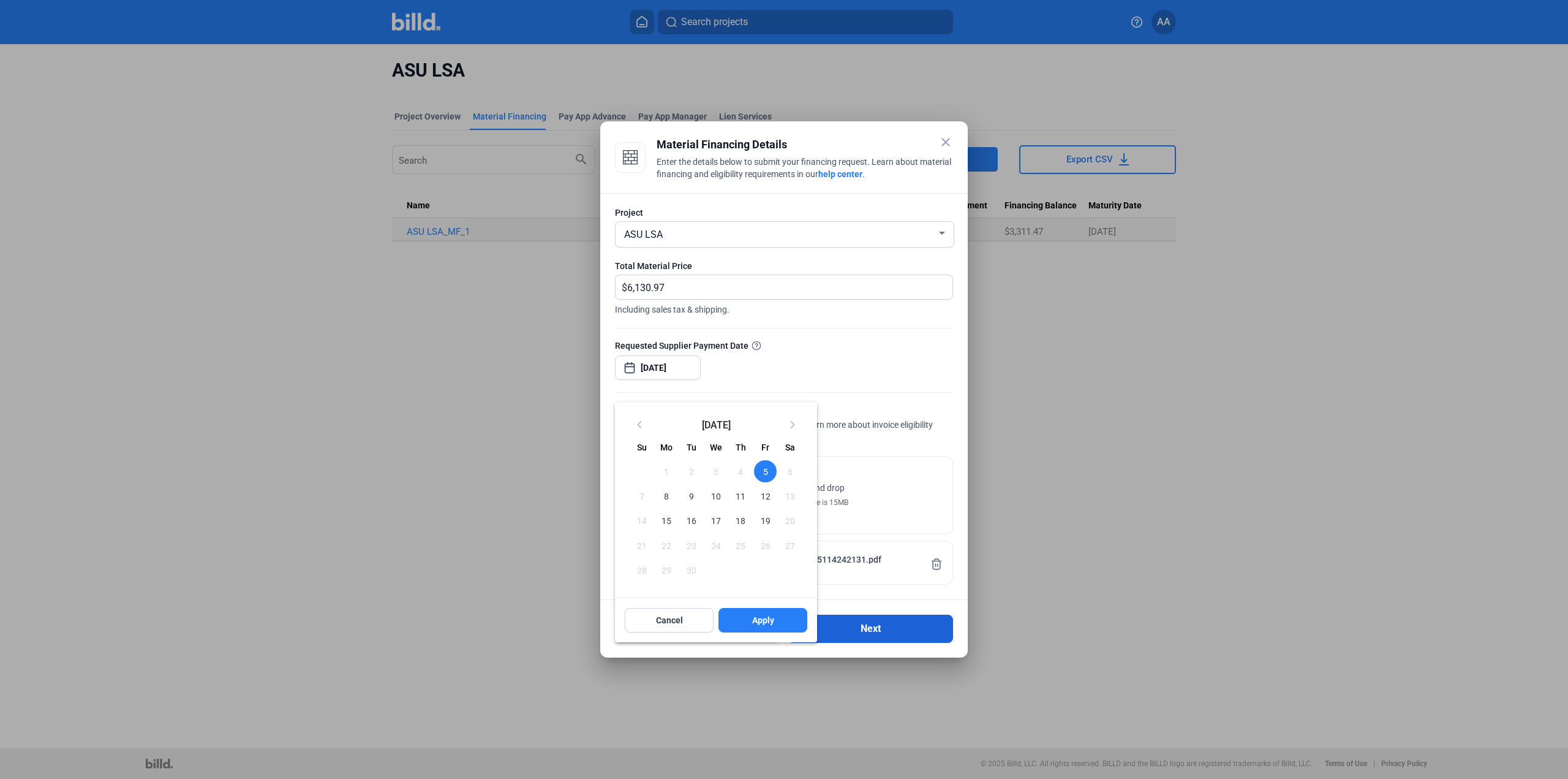
drag, startPoint x: 751, startPoint y: 621, endPoint x: 829, endPoint y: 627, distance: 78.2
click at [751, 623] on button "Apply" at bounding box center [763, 620] width 89 height 25
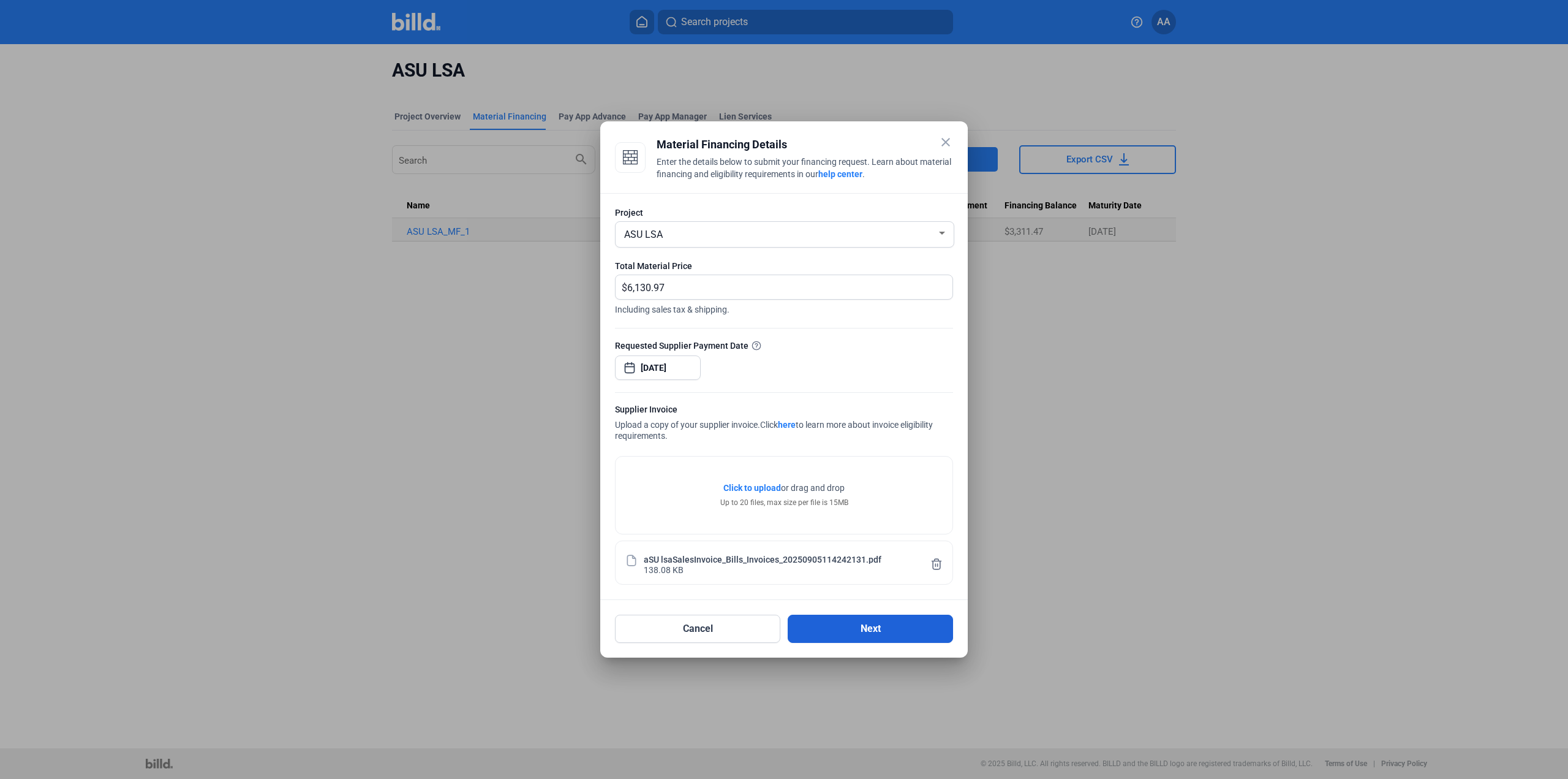
click at [830, 627] on button "Next" at bounding box center [870, 628] width 165 height 28
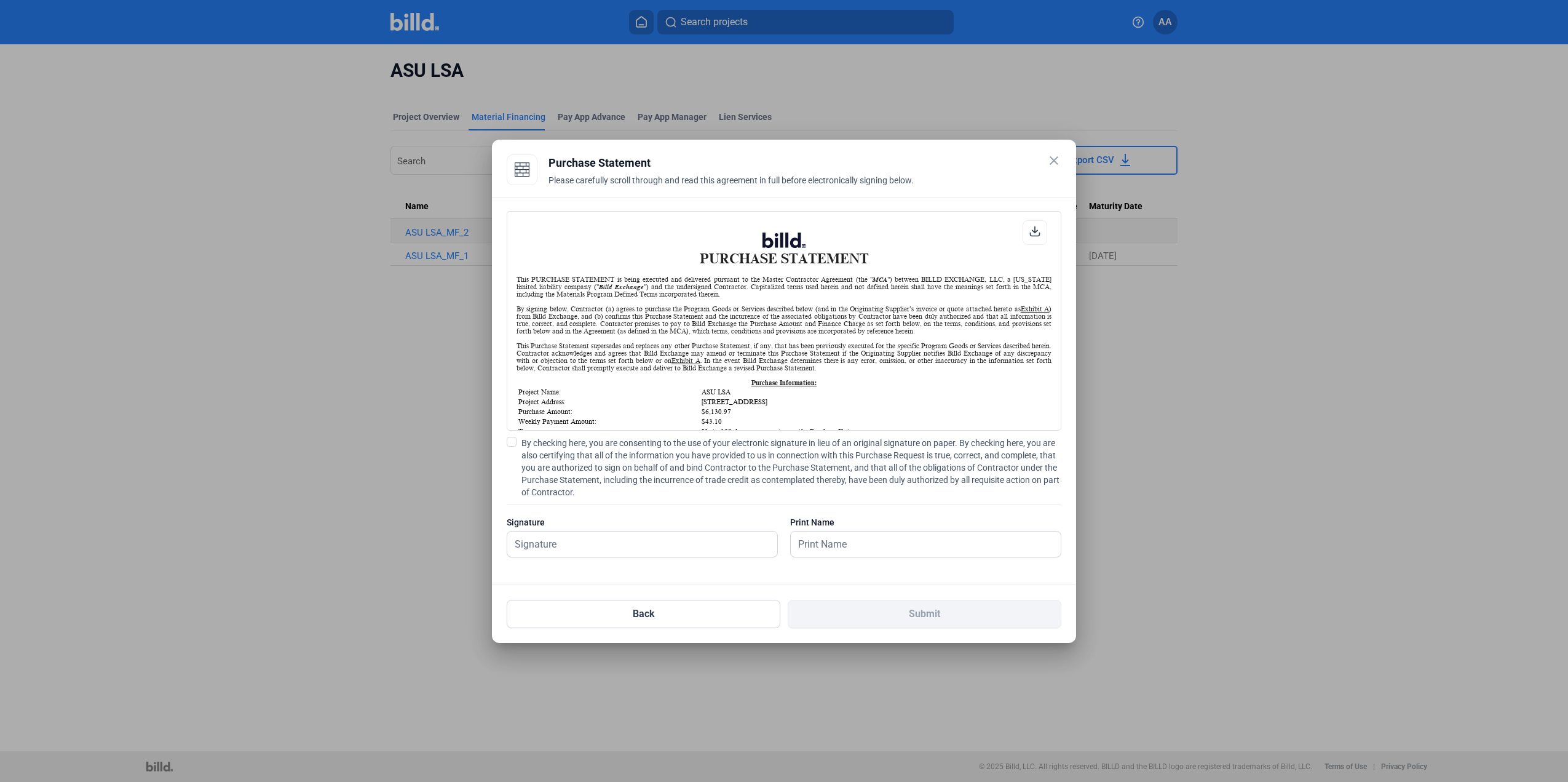
scroll to position [1, 0]
click at [653, 334] on div "By signing below, Contractor (a) agrees to purchase the Program Goods or Servic…" at bounding box center [784, 320] width 535 height 30
click at [622, 445] on span "By checking here, you are consenting to the use of your electronic signature in…" at bounding box center [792, 467] width 540 height 62
click at [0, 0] on input "By checking here, you are consenting to the use of your electronic signature in…" at bounding box center [0, 0] width 0 height 0
drag, startPoint x: 583, startPoint y: 542, endPoint x: 592, endPoint y: 544, distance: 9.2
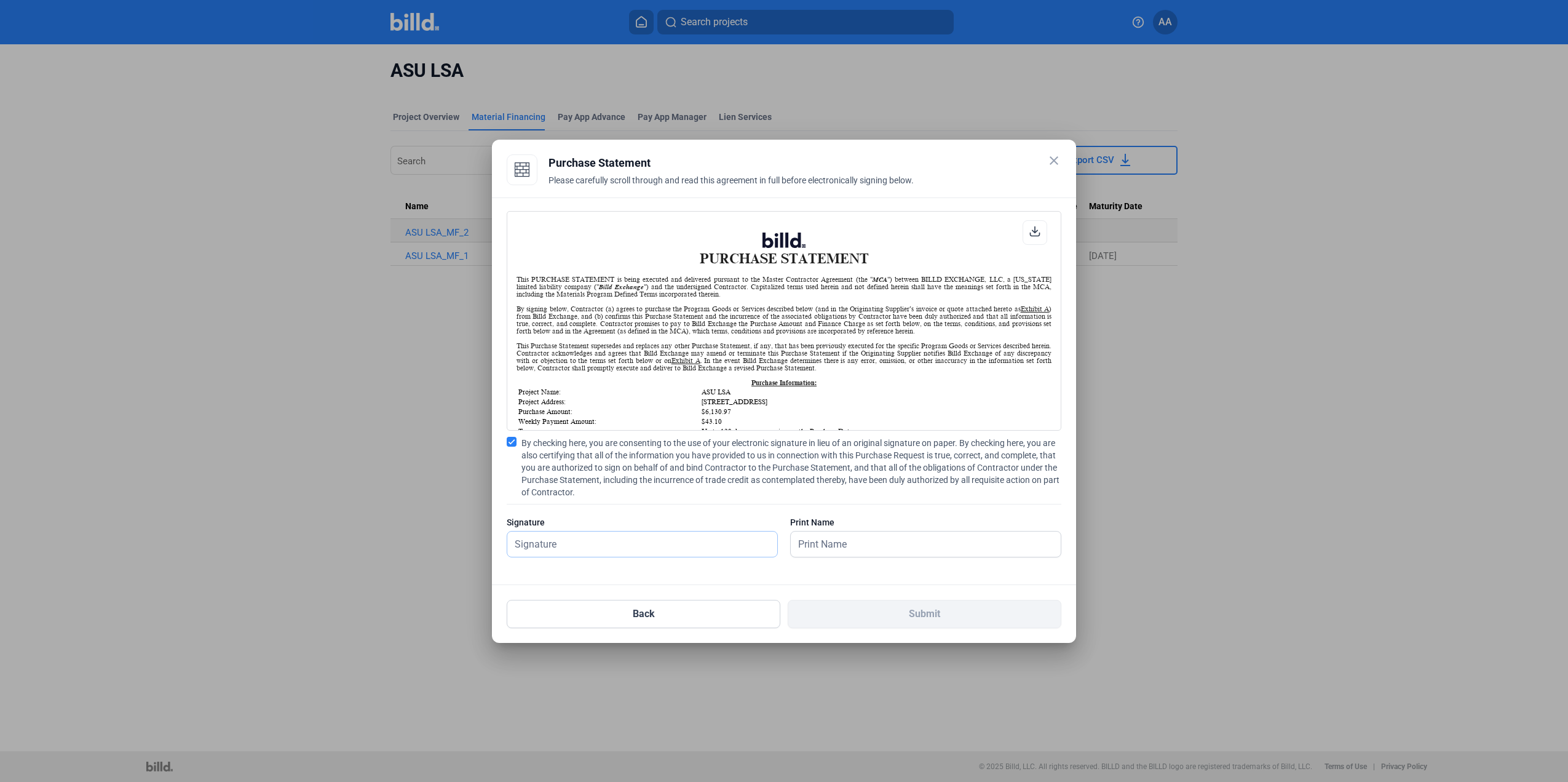
click at [583, 542] on input "text" at bounding box center [636, 544] width 257 height 25
type input "[PERSON_NAME]"
click at [839, 556] on div at bounding box center [926, 544] width 271 height 26
click at [842, 547] on input "text" at bounding box center [919, 544] width 257 height 25
type input "[PERSON_NAME]"
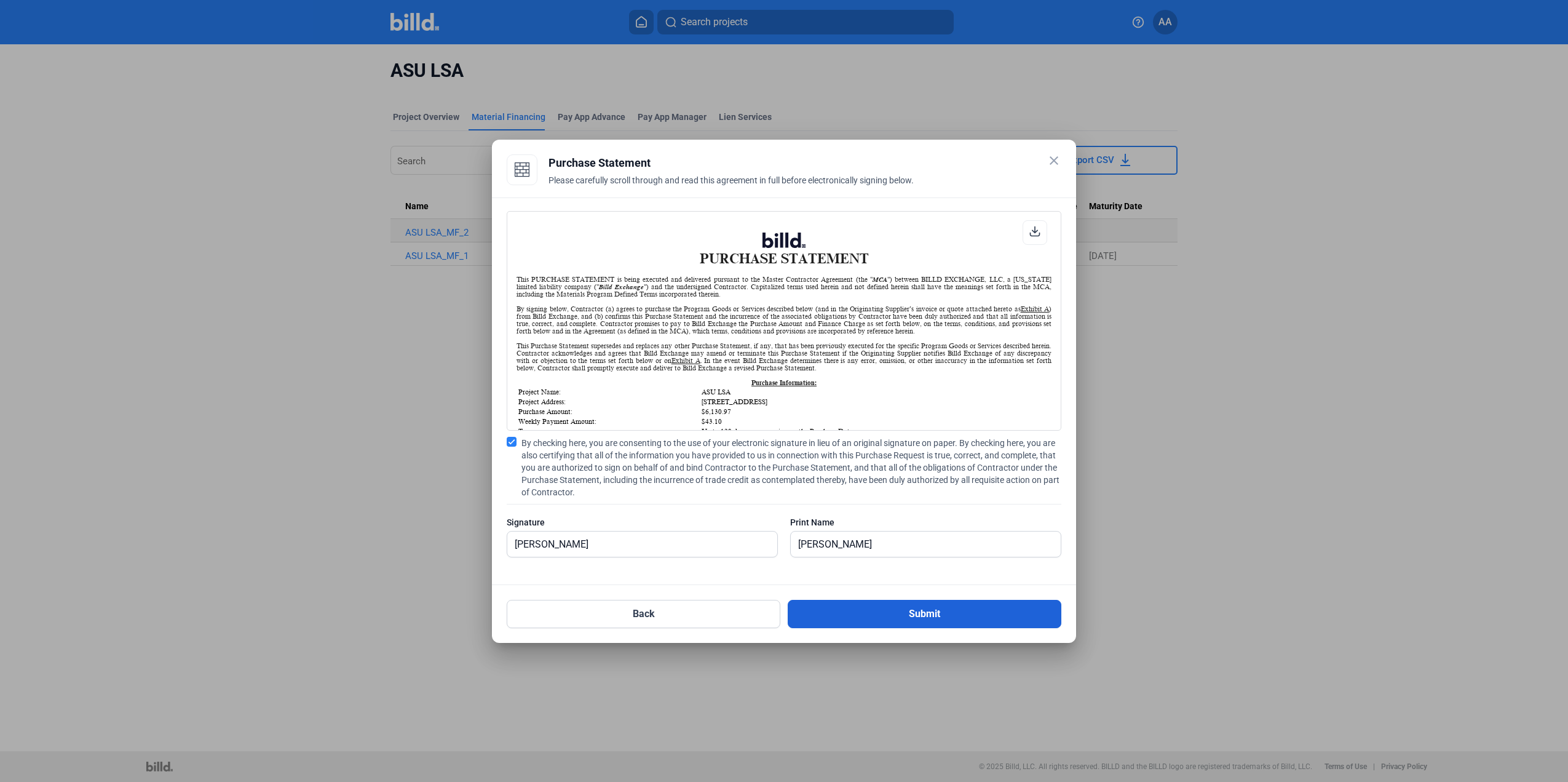
click at [877, 607] on button "Submit" at bounding box center [924, 614] width 274 height 28
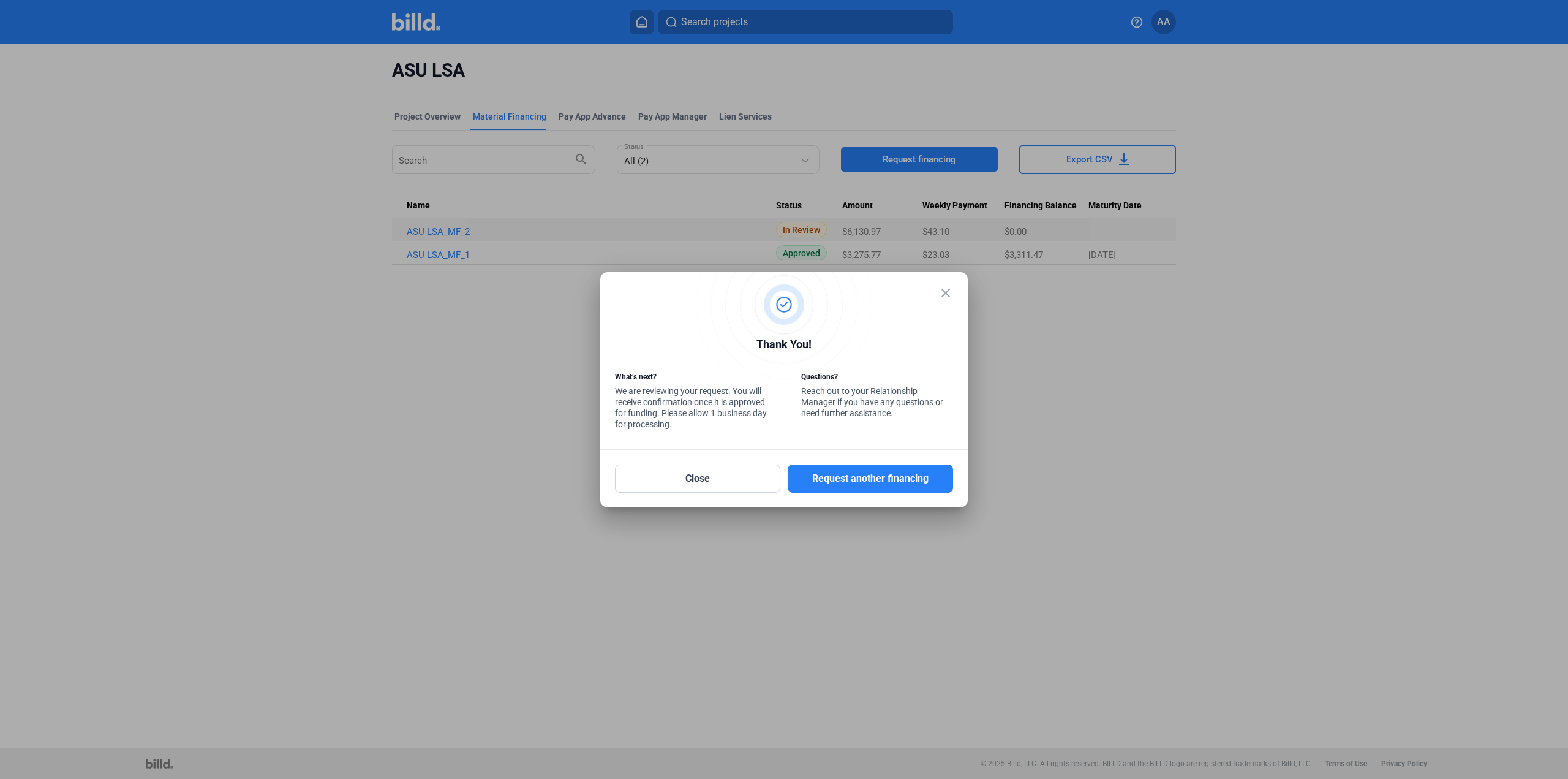
click at [698, 459] on div "Close Request another financing" at bounding box center [784, 470] width 338 height 43
click at [698, 468] on button "Close" at bounding box center [697, 478] width 165 height 28
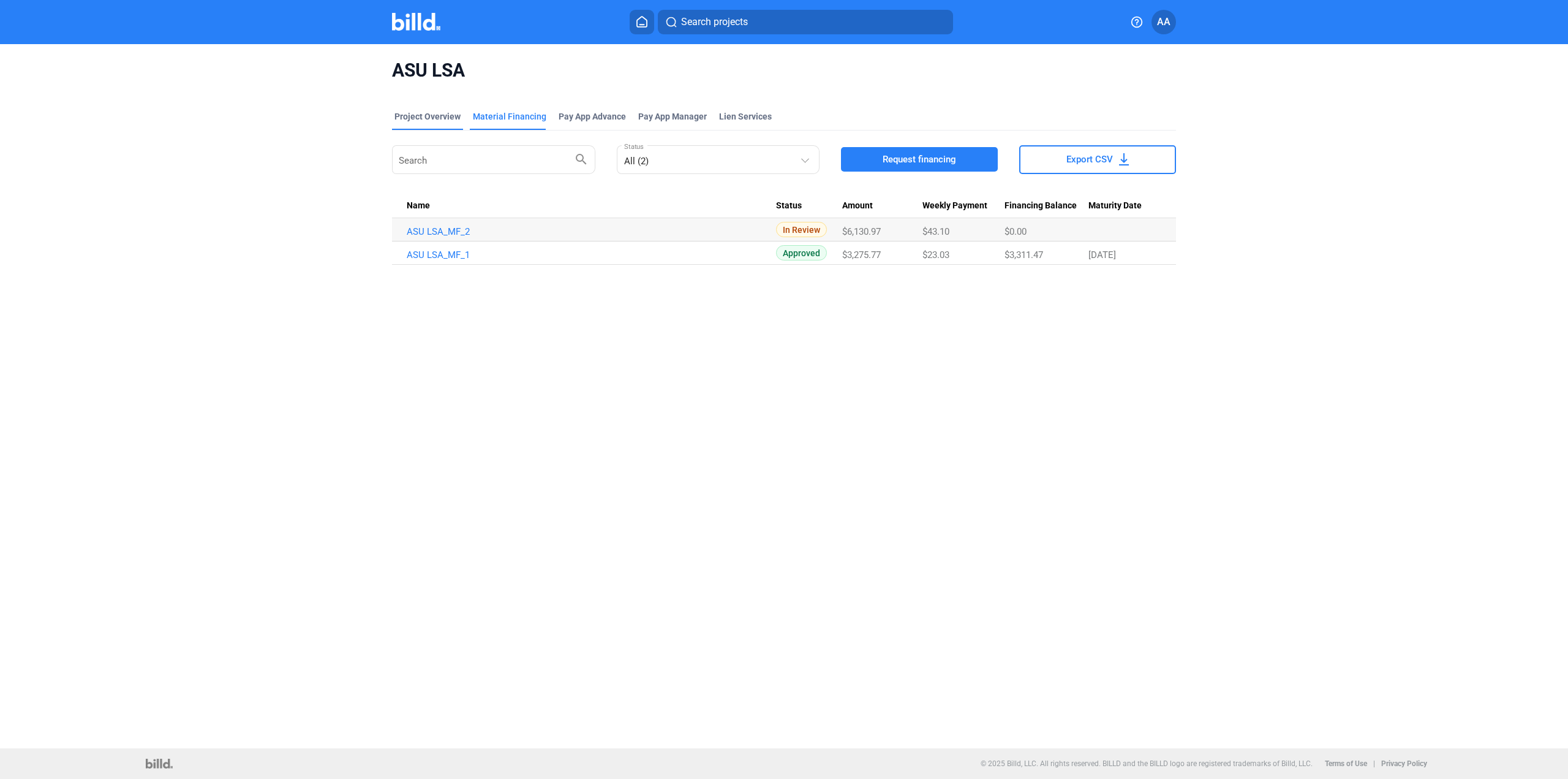
click at [432, 120] on div "Project Overview" at bounding box center [427, 116] width 66 height 12
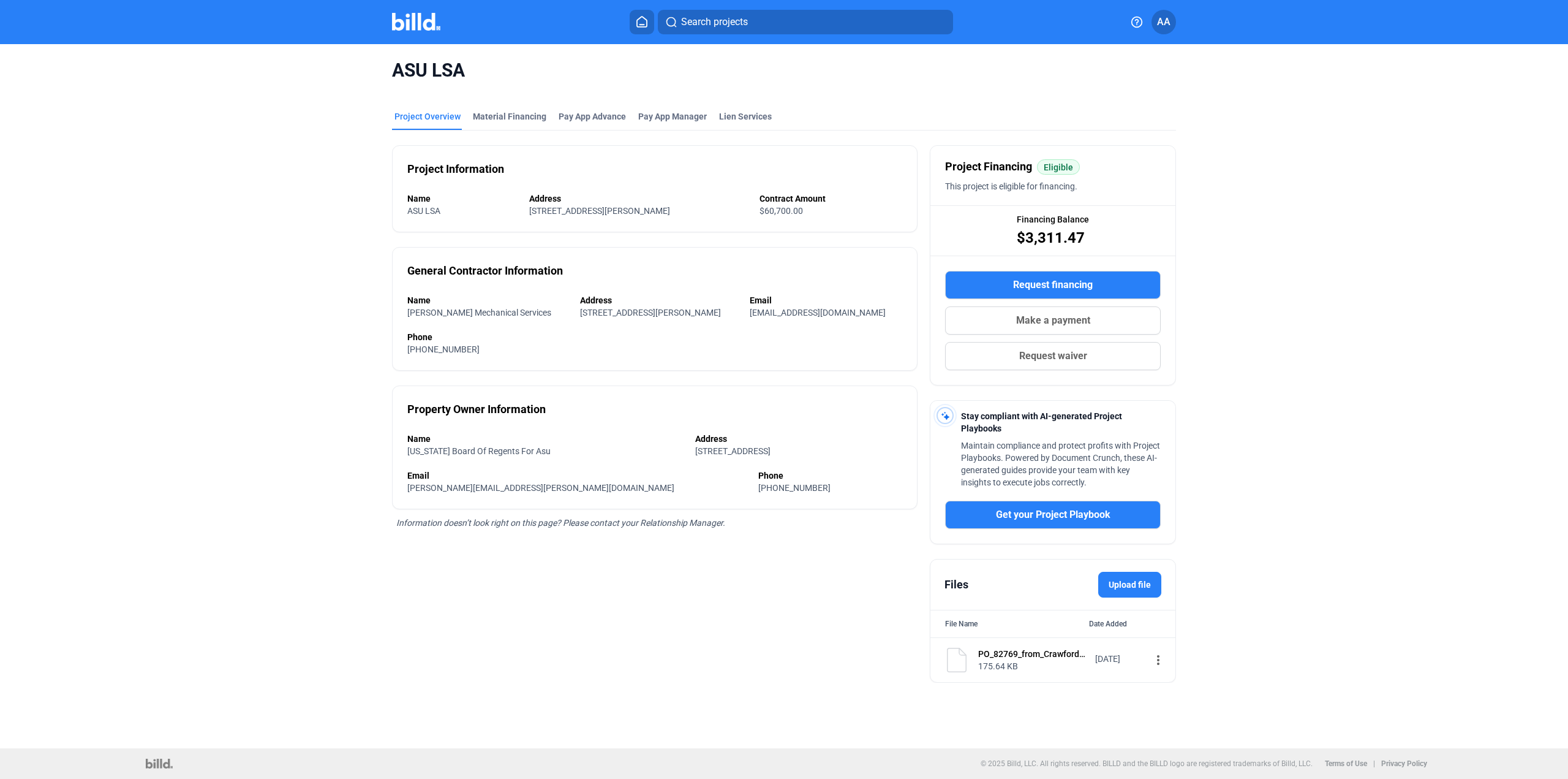
click at [426, 75] on span "ASU LSA" at bounding box center [784, 70] width 784 height 23
click at [407, 26] on img at bounding box center [416, 21] width 49 height 18
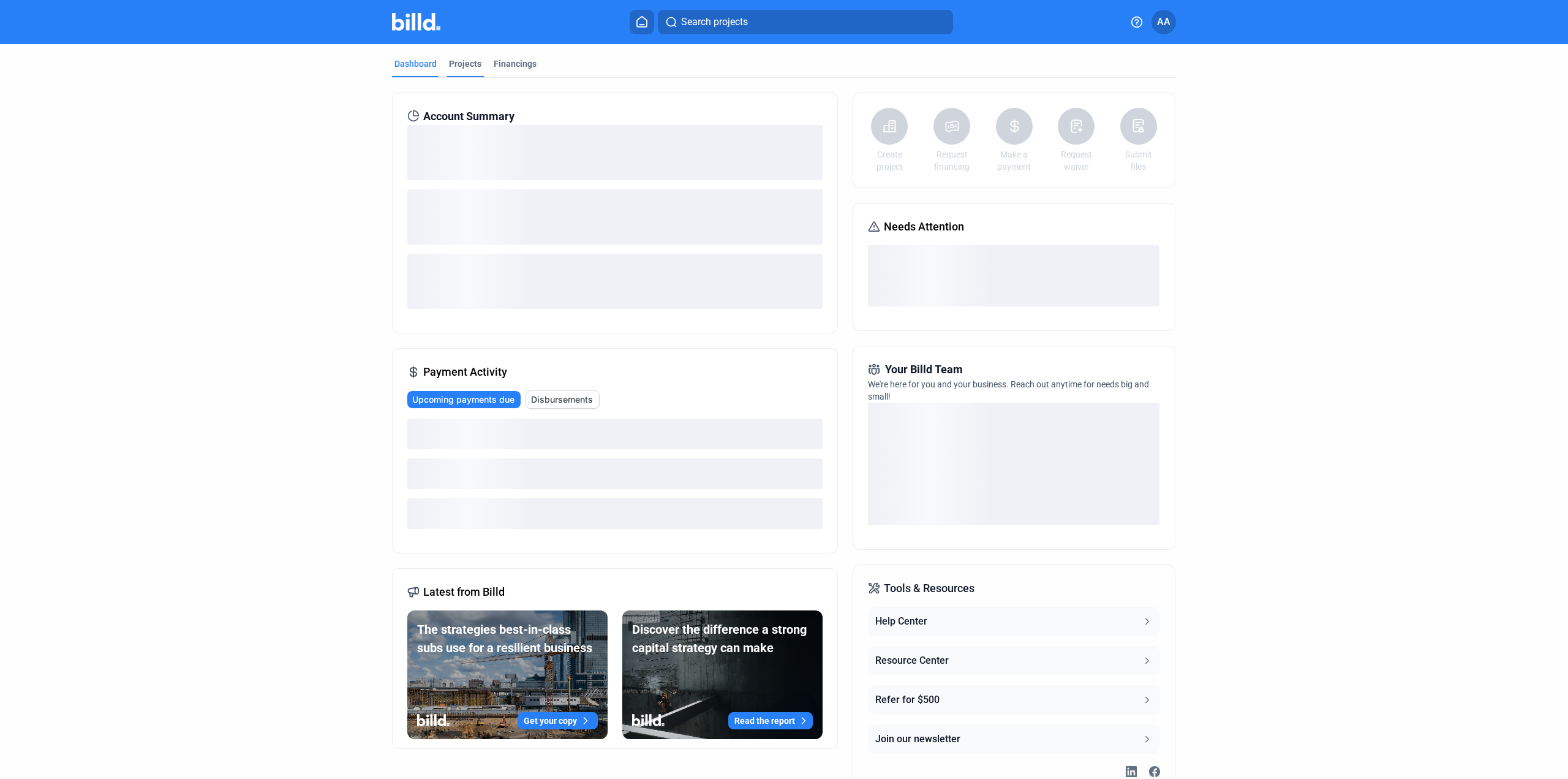
click at [460, 64] on div "Projects" at bounding box center [465, 63] width 32 height 12
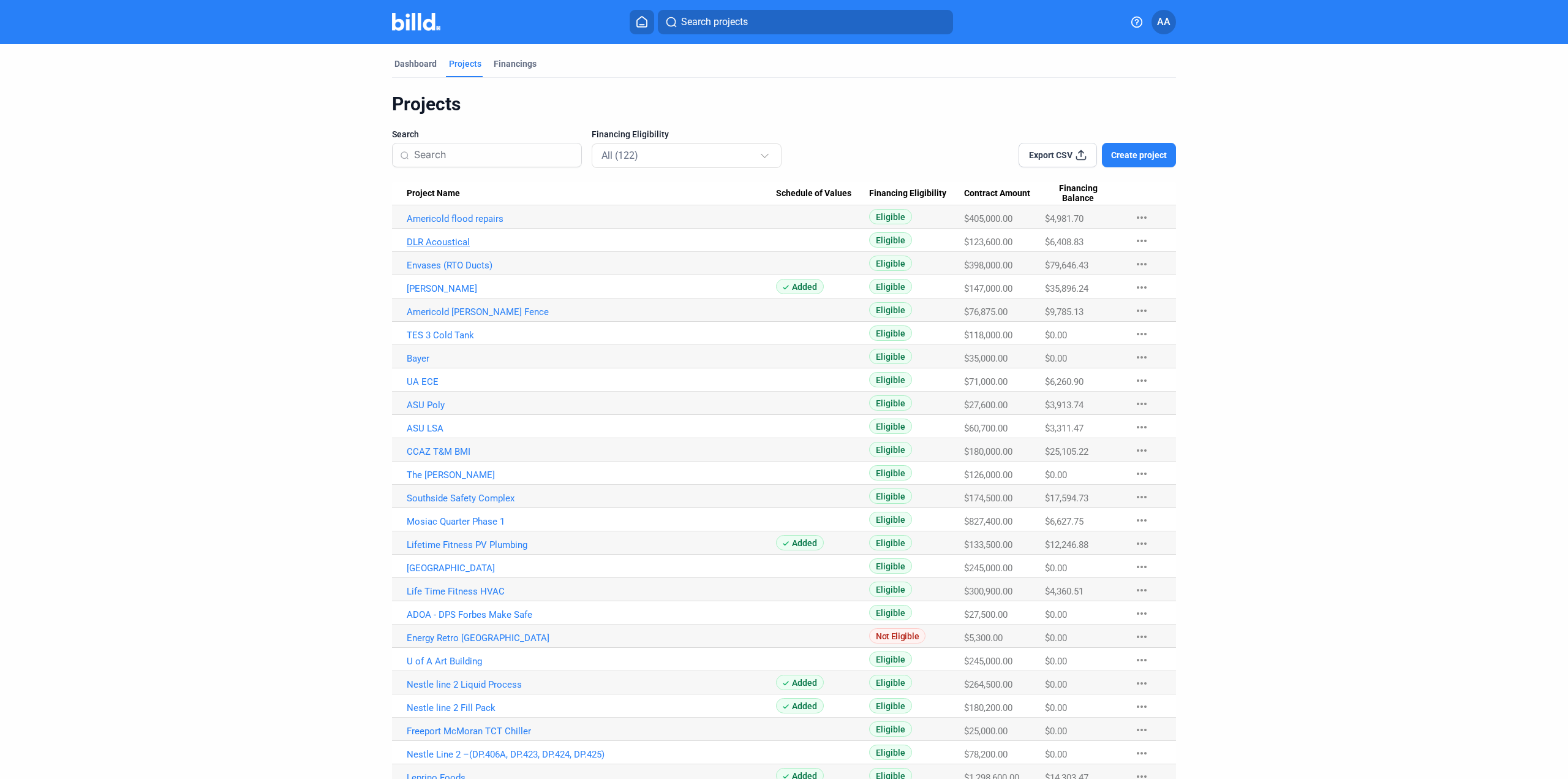
click at [430, 239] on link "DLR Acoustical" at bounding box center [591, 242] width 370 height 11
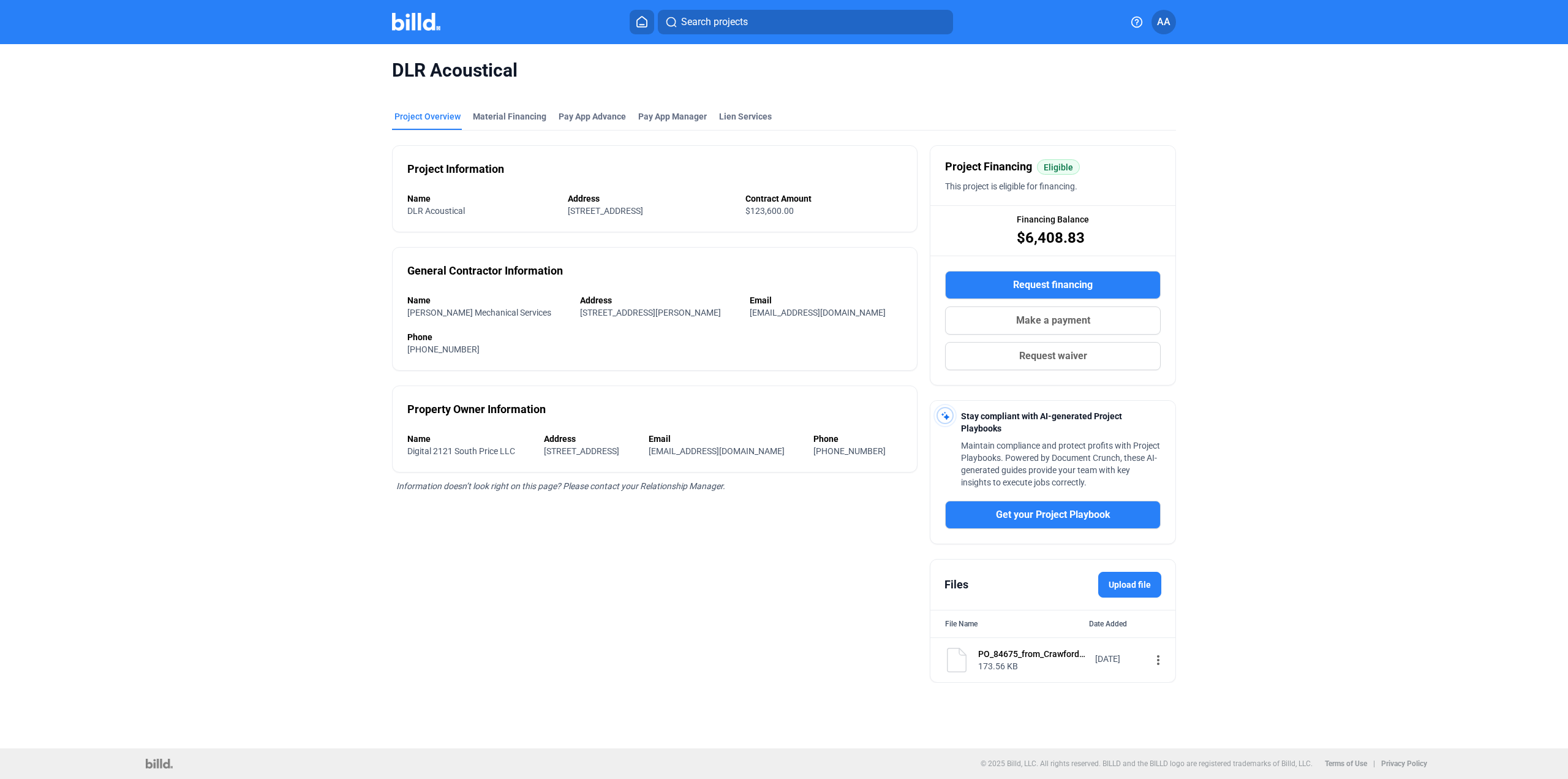
click at [1082, 288] on span "Request financing" at bounding box center [1053, 285] width 80 height 15
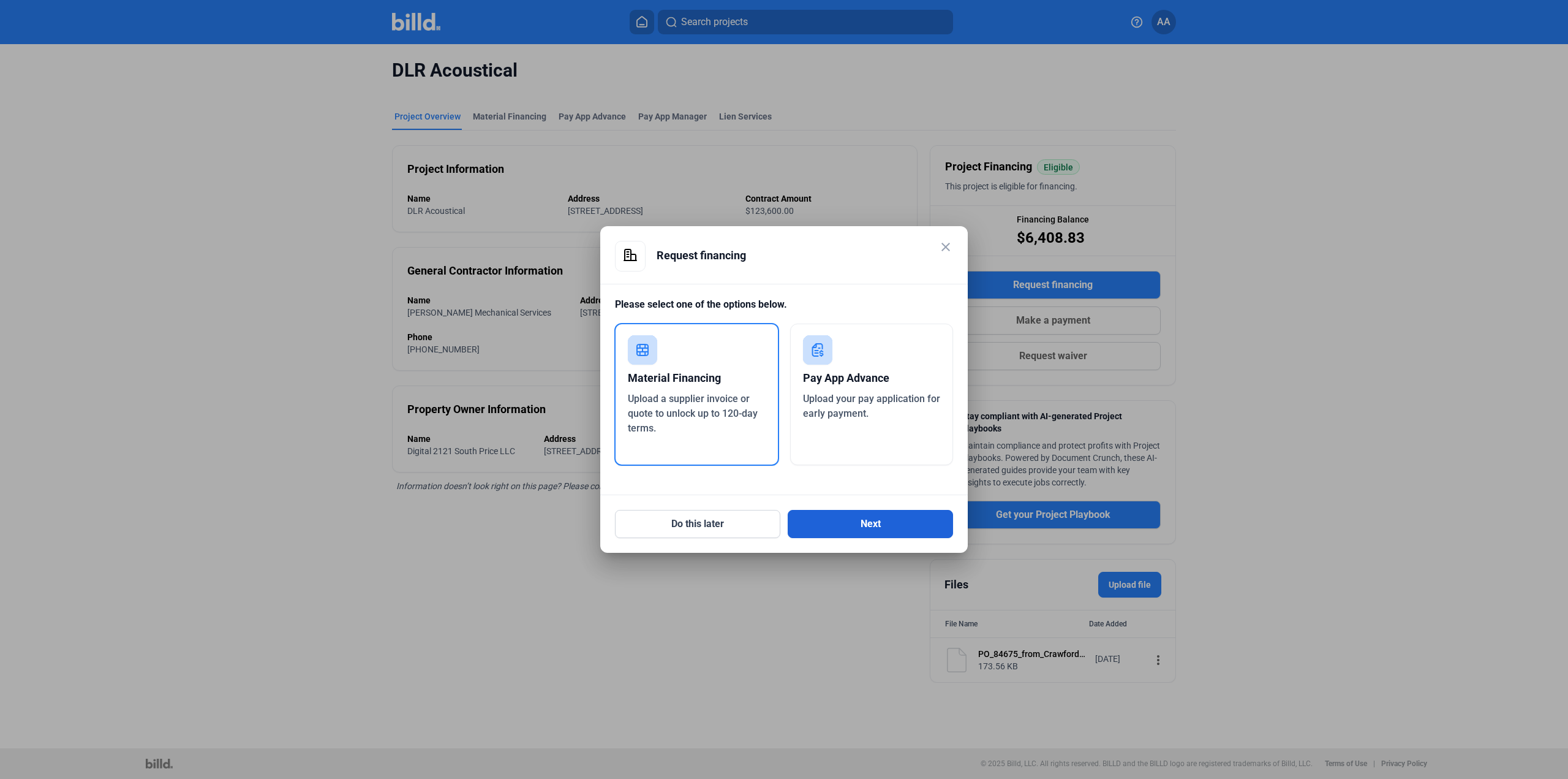
click at [859, 525] on button "Next" at bounding box center [870, 524] width 165 height 28
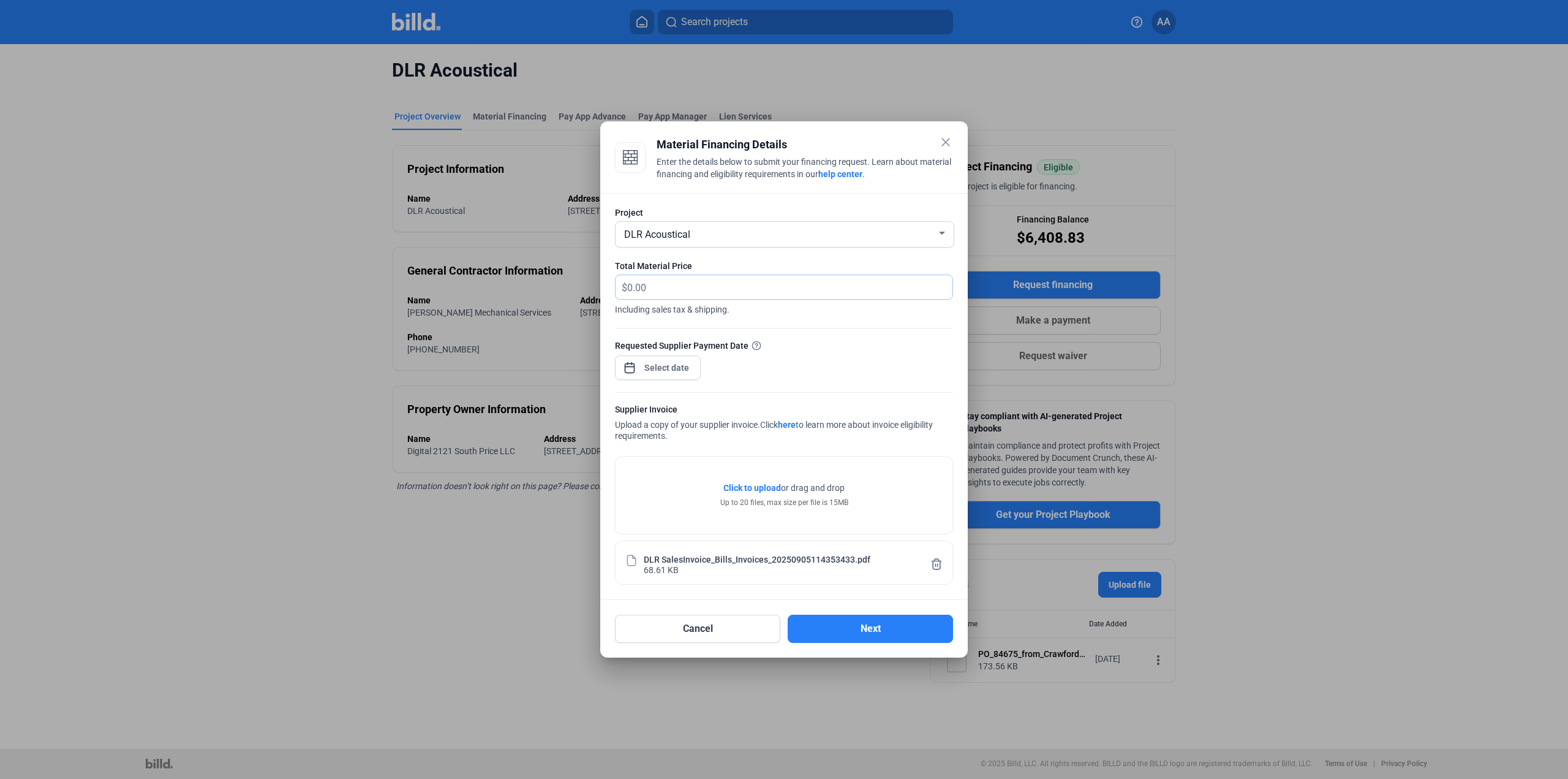
click at [654, 277] on input "text" at bounding box center [790, 287] width 325 height 24
type input "3,086.10"
click at [663, 361] on div "close Material Financing Details Enter the details below to submit your financi…" at bounding box center [784, 390] width 1568 height 779
click at [759, 444] on span "5" at bounding box center [765, 448] width 22 height 22
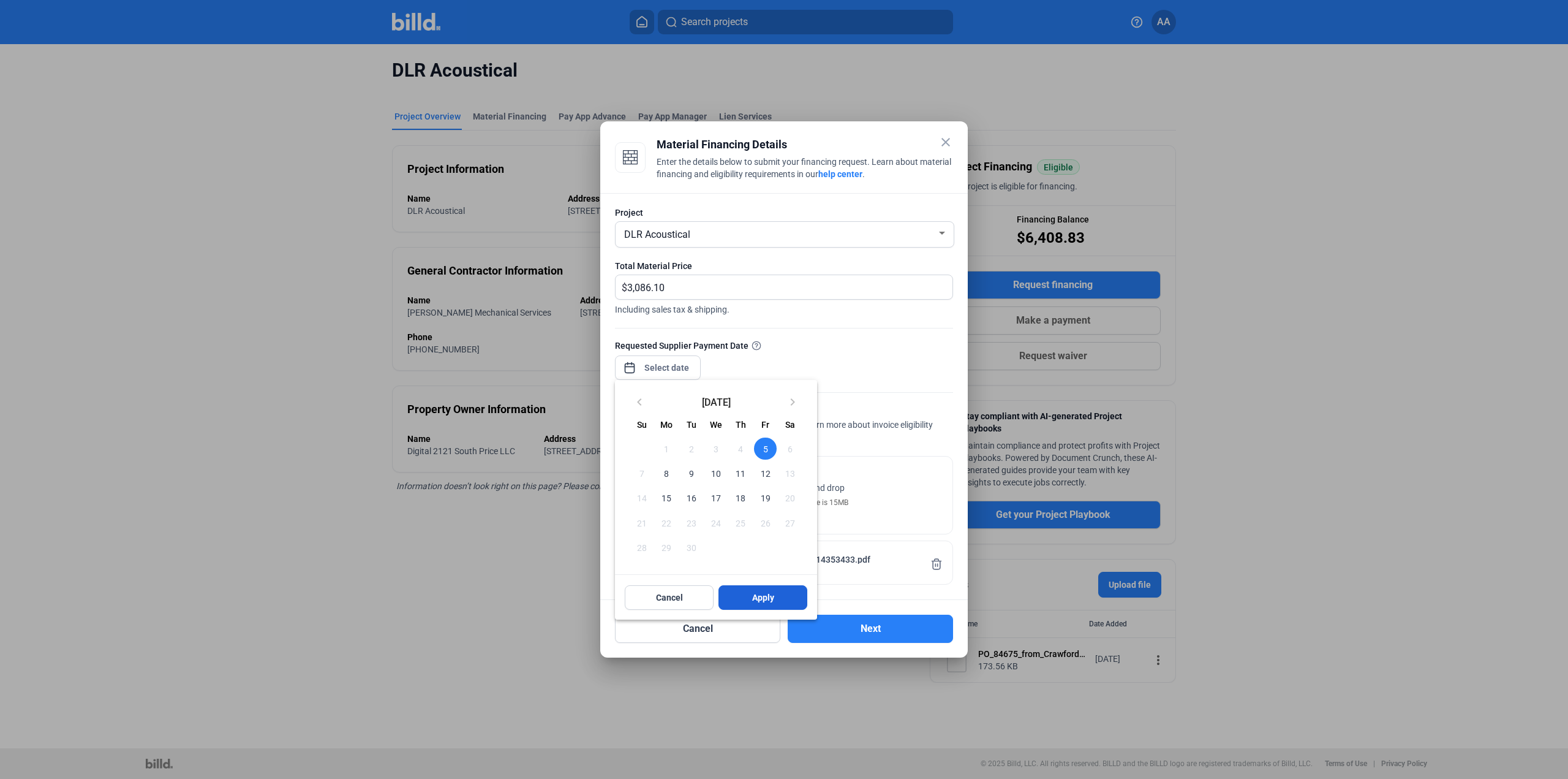
click at [770, 609] on button "Apply" at bounding box center [763, 597] width 89 height 25
type input "[DATE]"
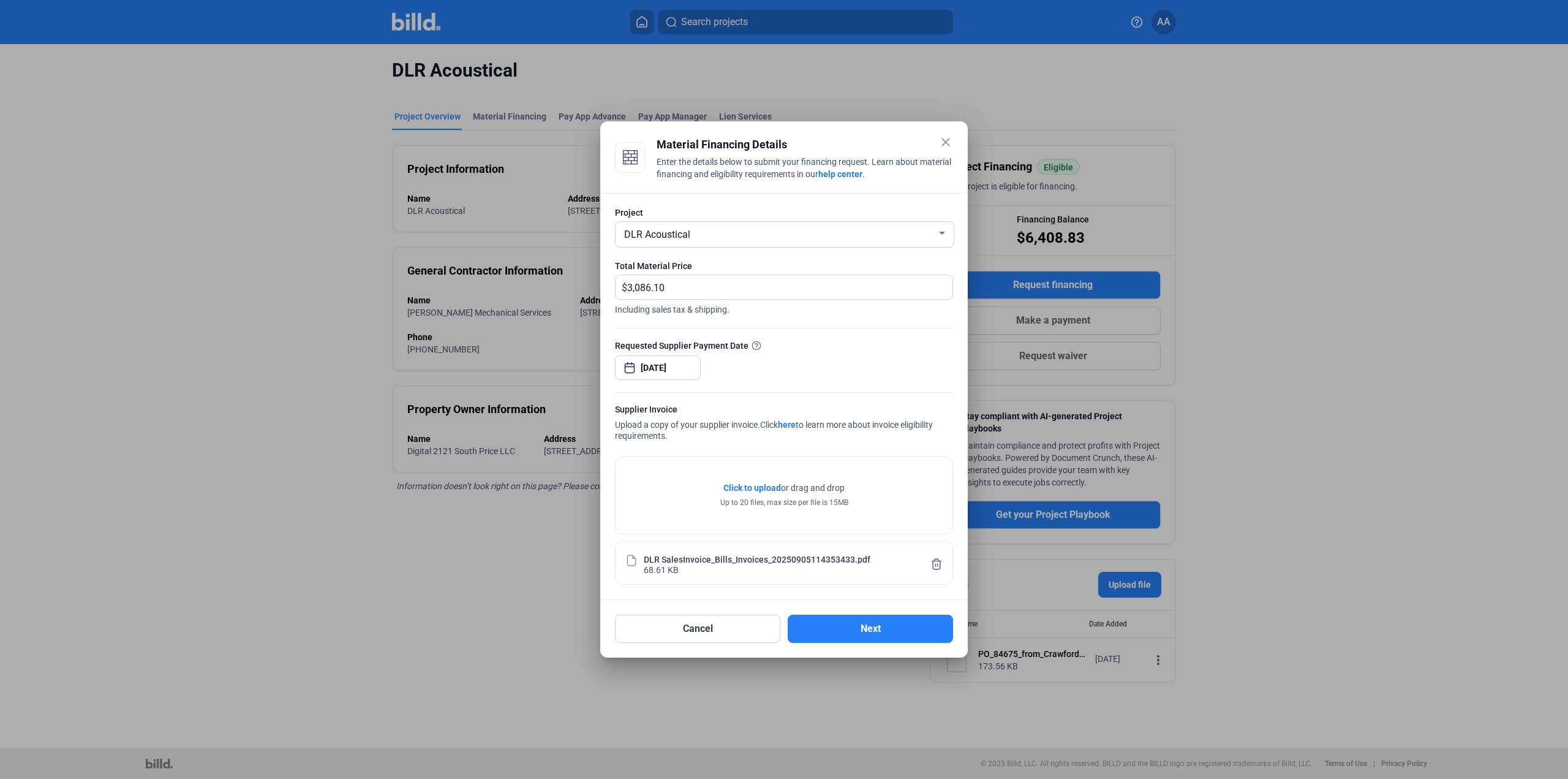
click at [762, 598] on div "Project DLR Acoustical Total Material Price $ 3,086.10 Including sales tax & sh…" at bounding box center [784, 397] width 368 height 407
click at [873, 624] on button "Next" at bounding box center [870, 628] width 165 height 28
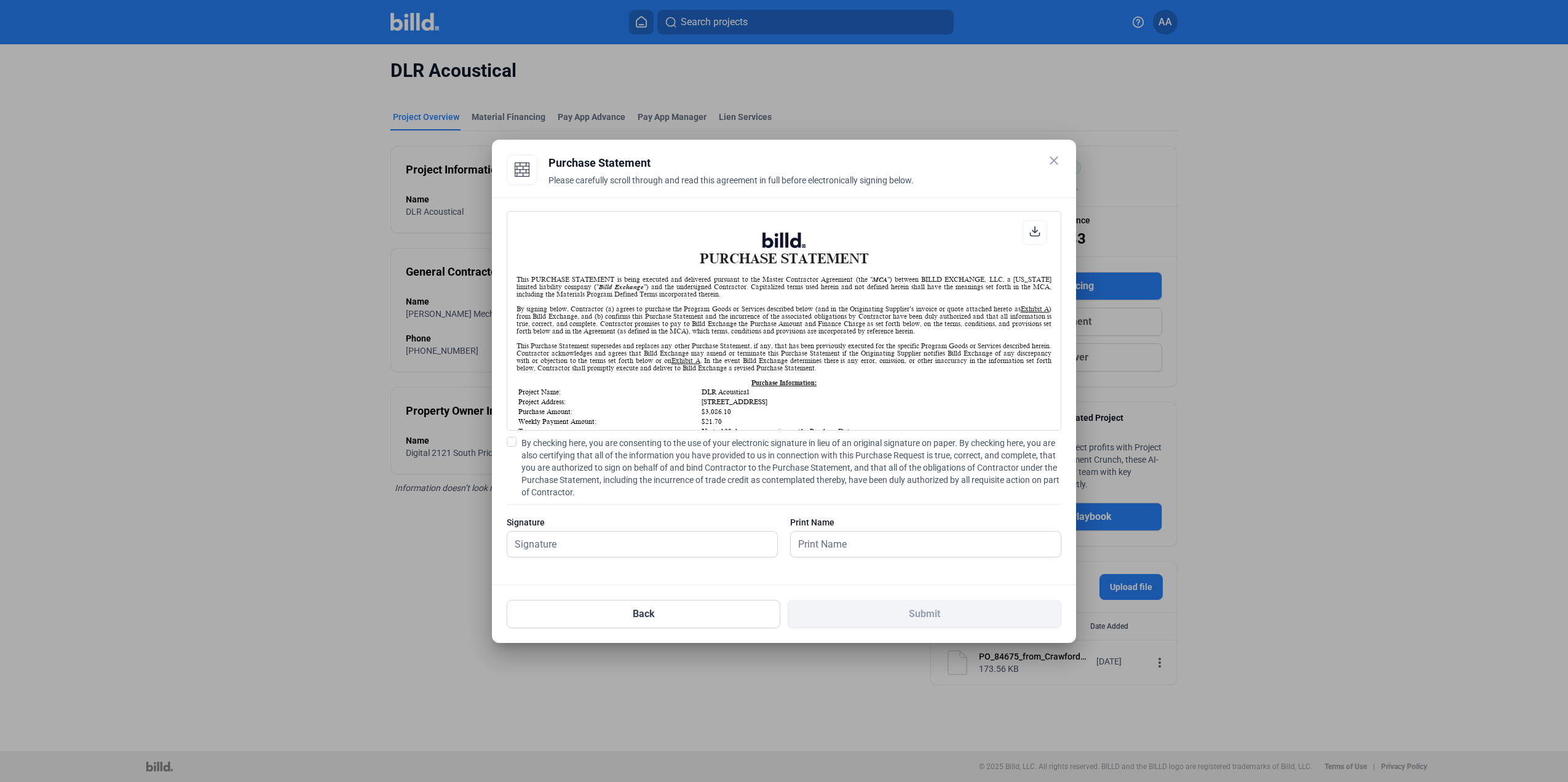
scroll to position [1, 0]
click at [626, 467] on span "By checking here, you are consenting to the use of your electronic signature in…" at bounding box center [792, 467] width 540 height 62
click at [0, 0] on input "By checking here, you are consenting to the use of your electronic signature in…" at bounding box center [0, 0] width 0 height 0
click at [576, 530] on div "Signature" at bounding box center [643, 543] width 271 height 54
click at [583, 556] on input "text" at bounding box center [636, 544] width 257 height 25
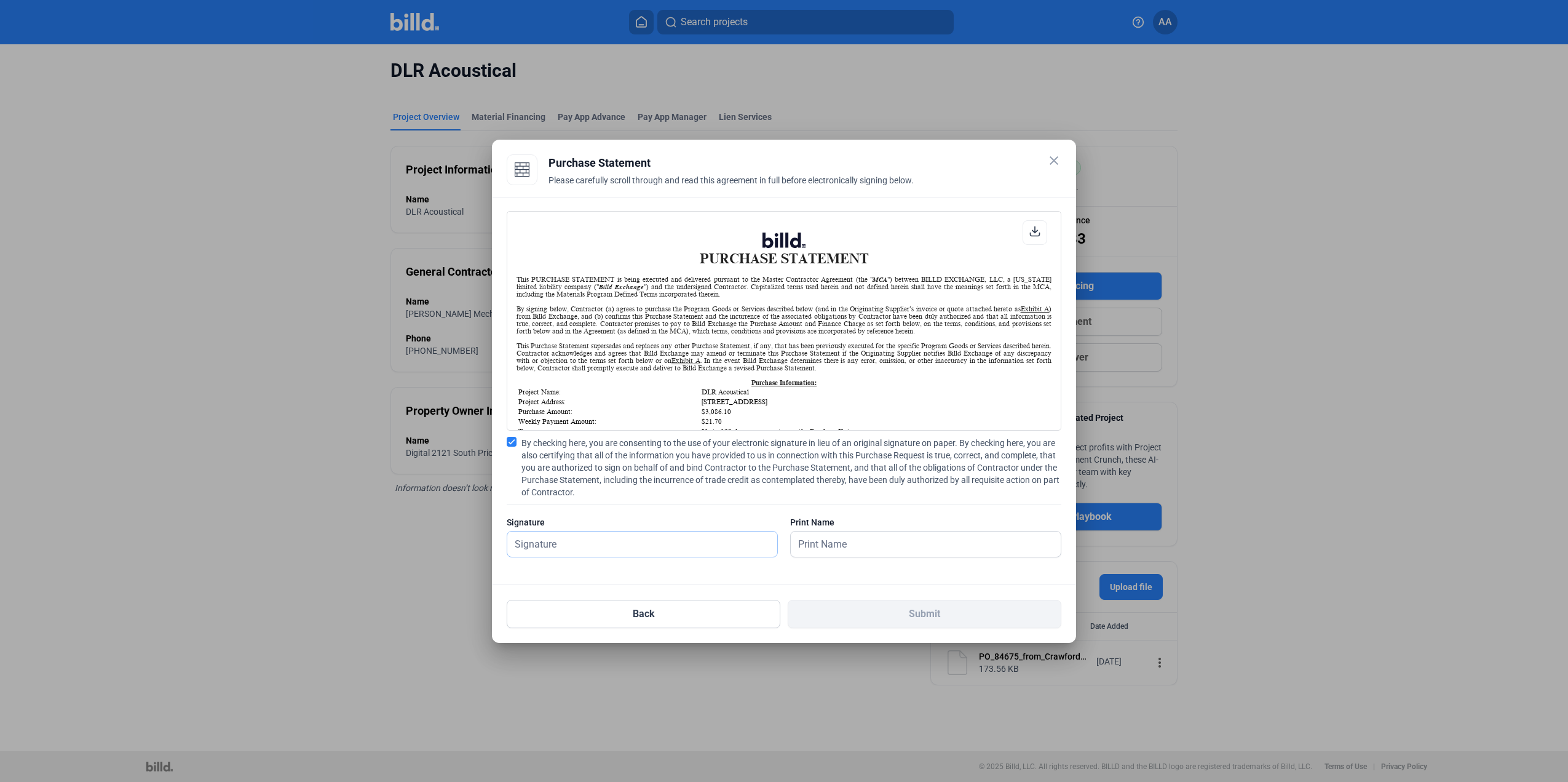
type input "[PERSON_NAME]"
click at [901, 545] on input "text" at bounding box center [919, 544] width 257 height 25
type input "[PERSON_NAME]"
click at [915, 602] on button "Submit" at bounding box center [924, 614] width 274 height 28
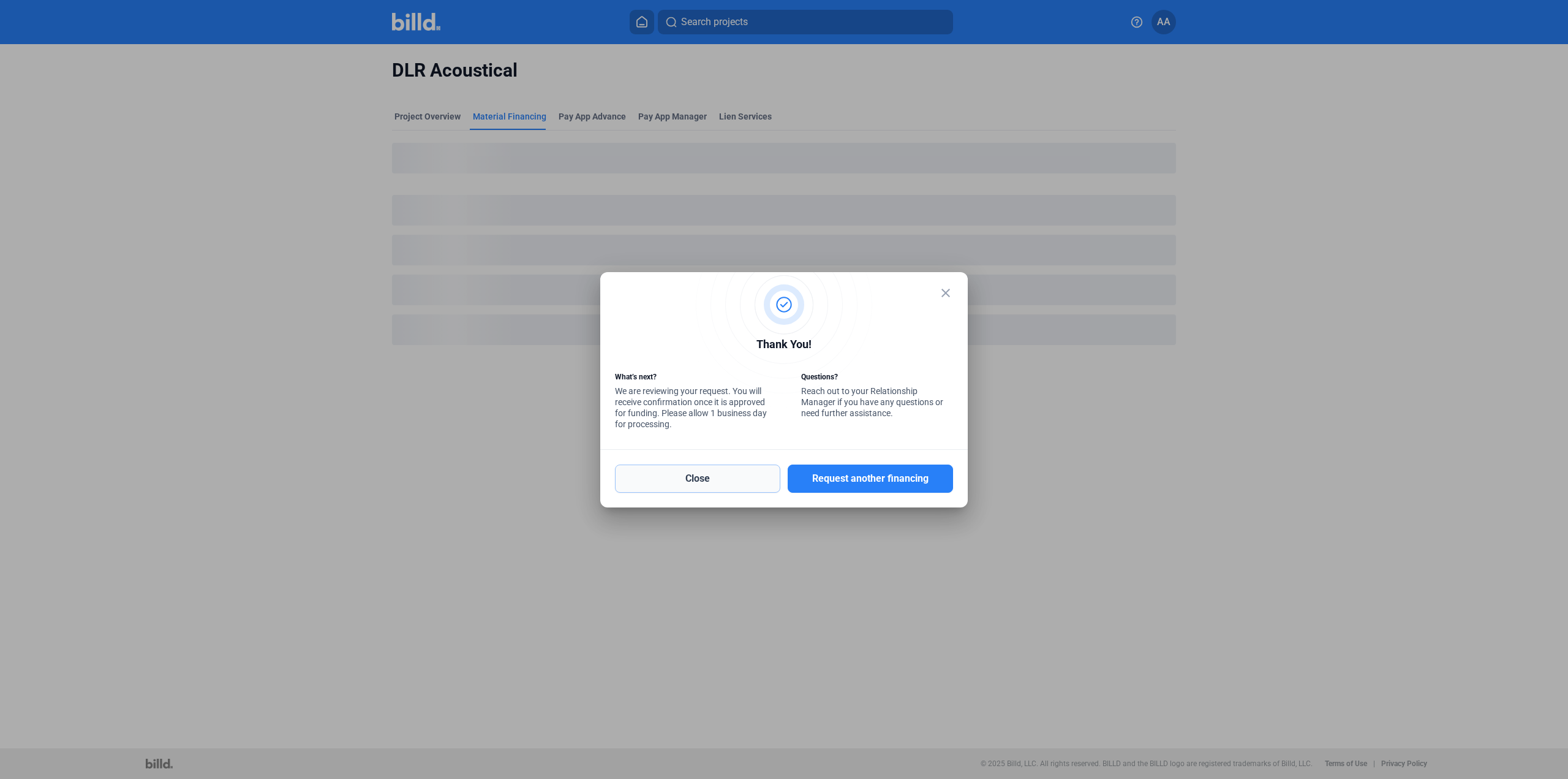
click at [688, 474] on button "Close" at bounding box center [697, 478] width 165 height 28
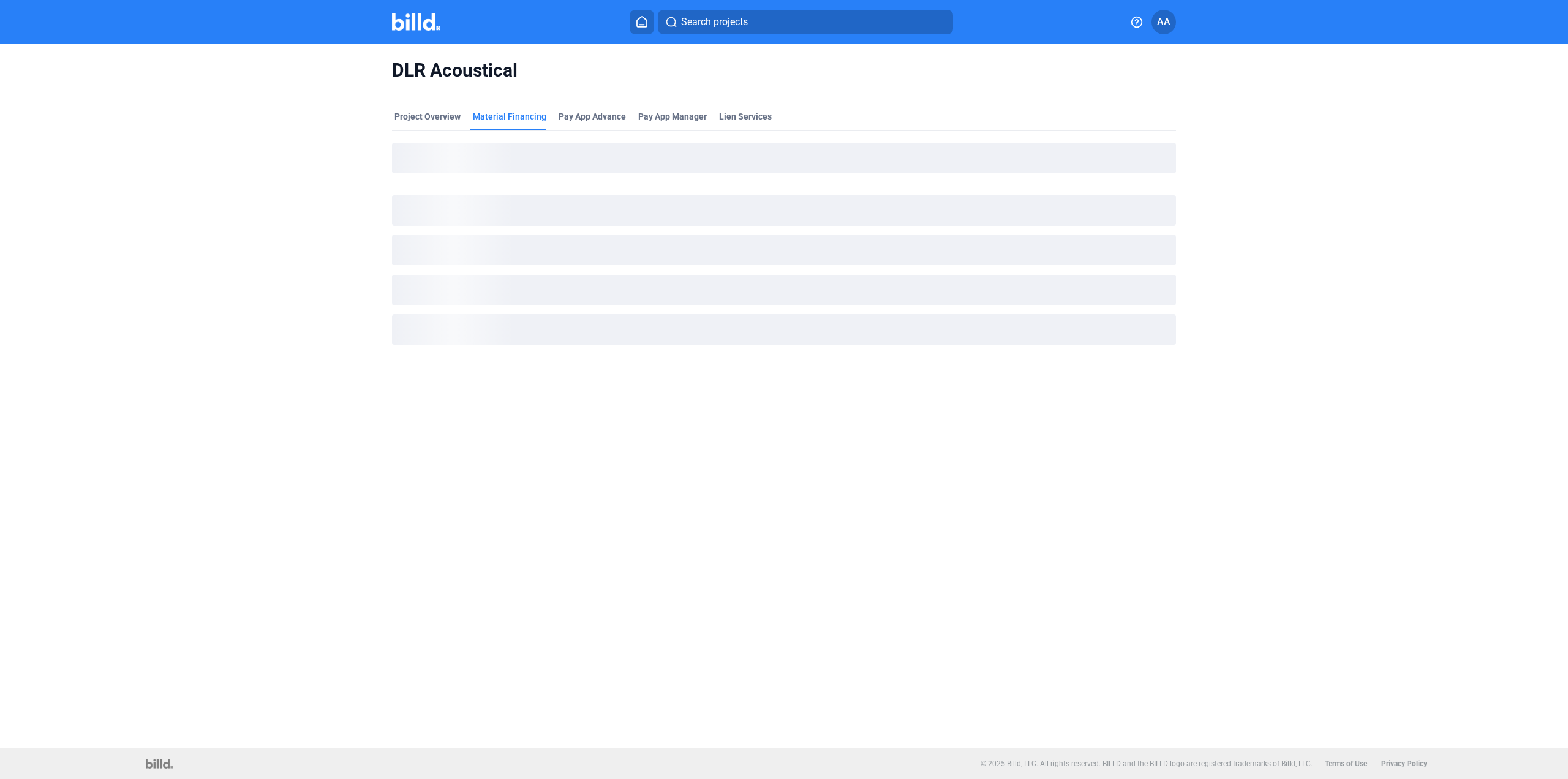
click at [401, 29] on img at bounding box center [416, 21] width 49 height 18
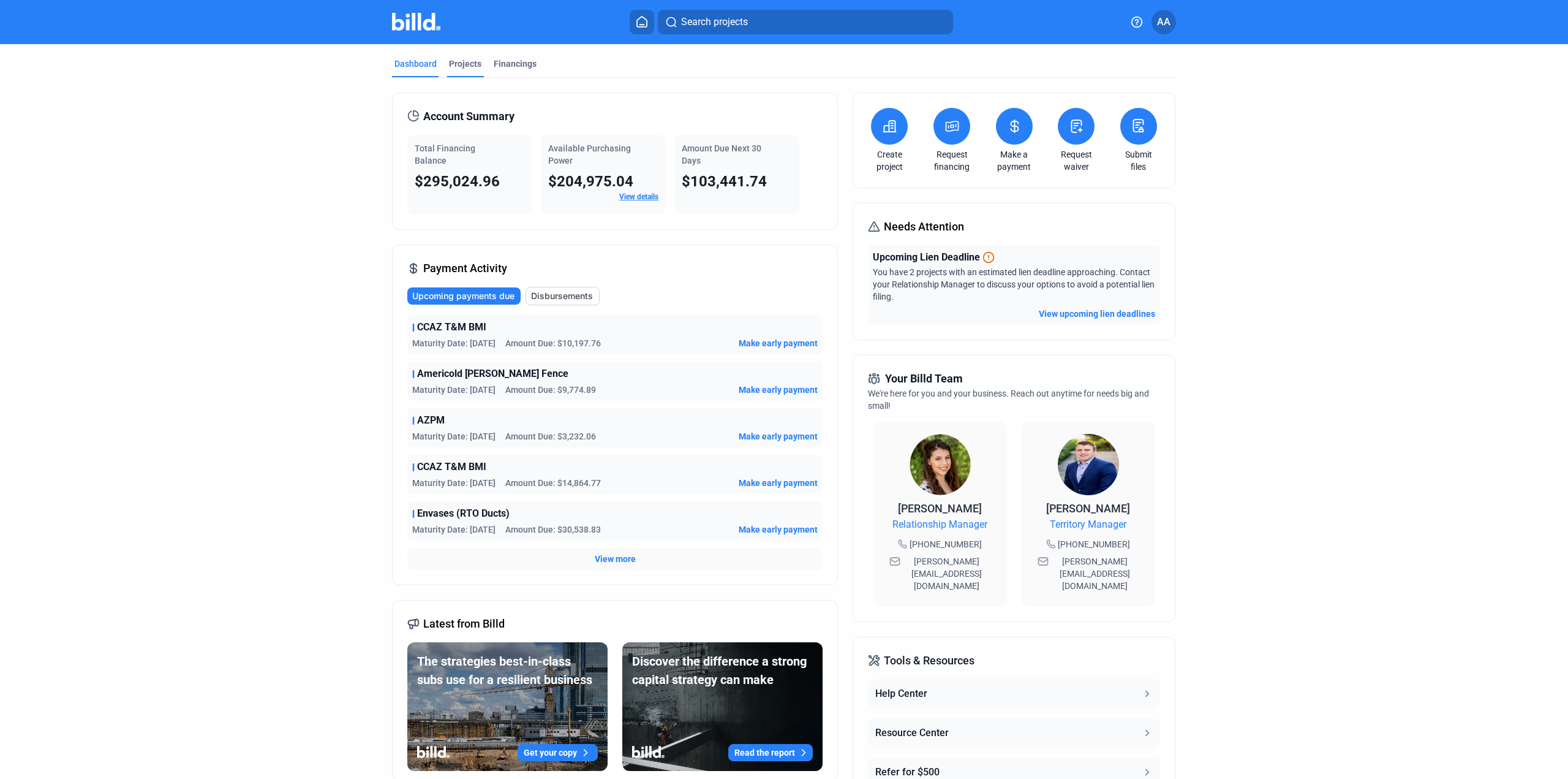
click at [457, 70] on div "Projects" at bounding box center [465, 68] width 37 height 20
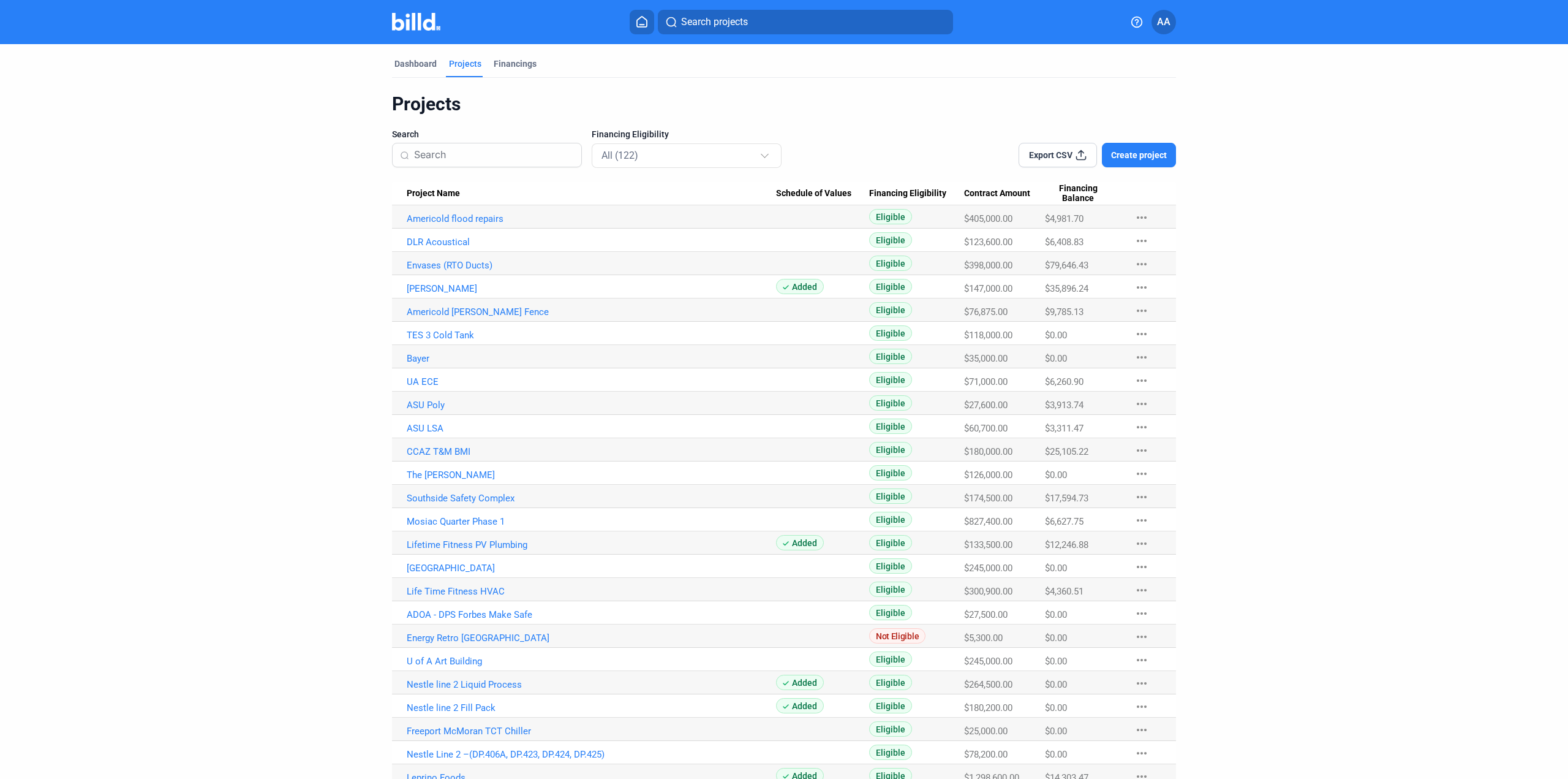
click at [440, 160] on input at bounding box center [494, 155] width 160 height 26
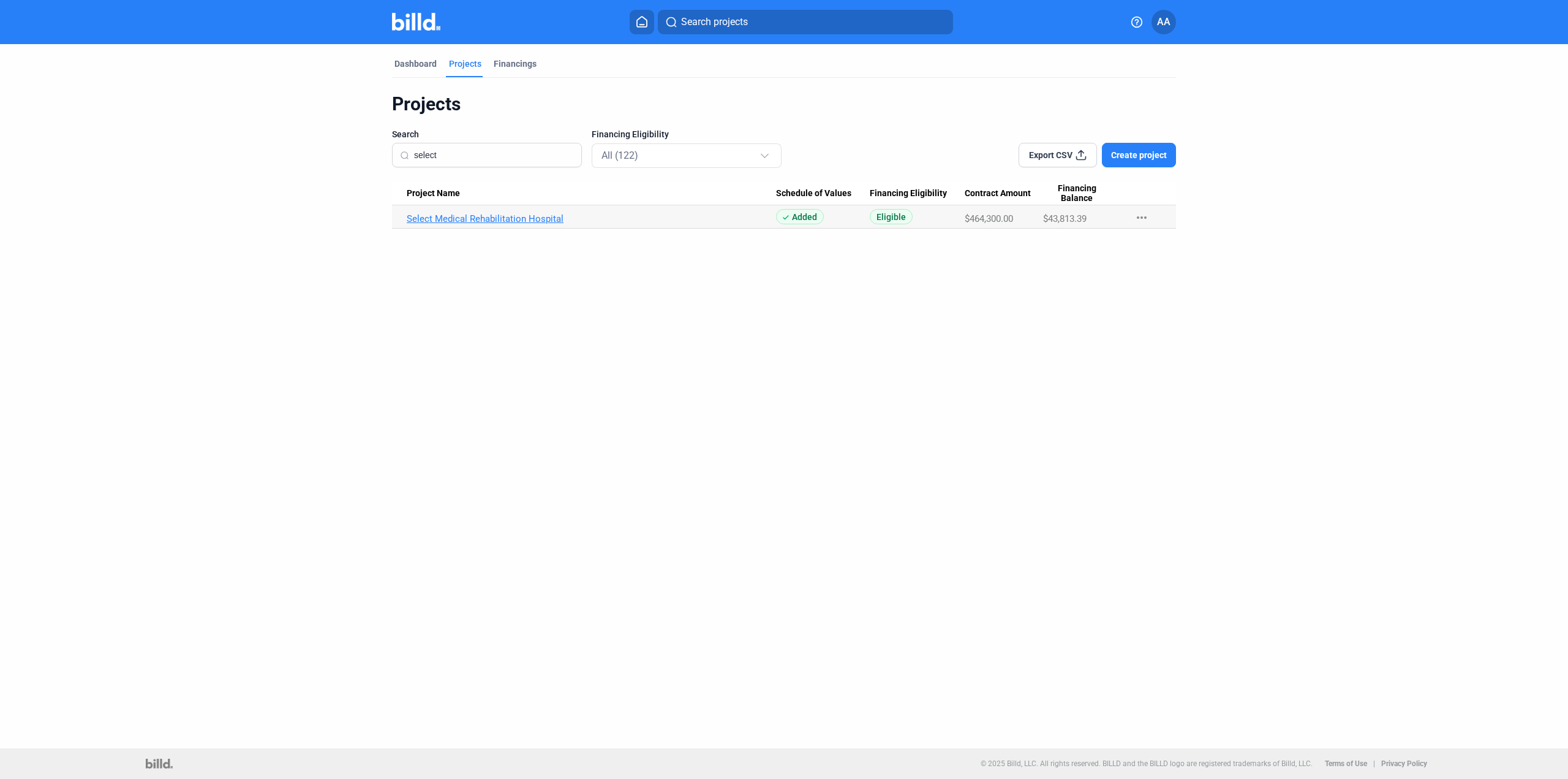
type input "select"
click at [522, 222] on link "Select Medical Rehabilitation Hospital" at bounding box center [591, 219] width 370 height 11
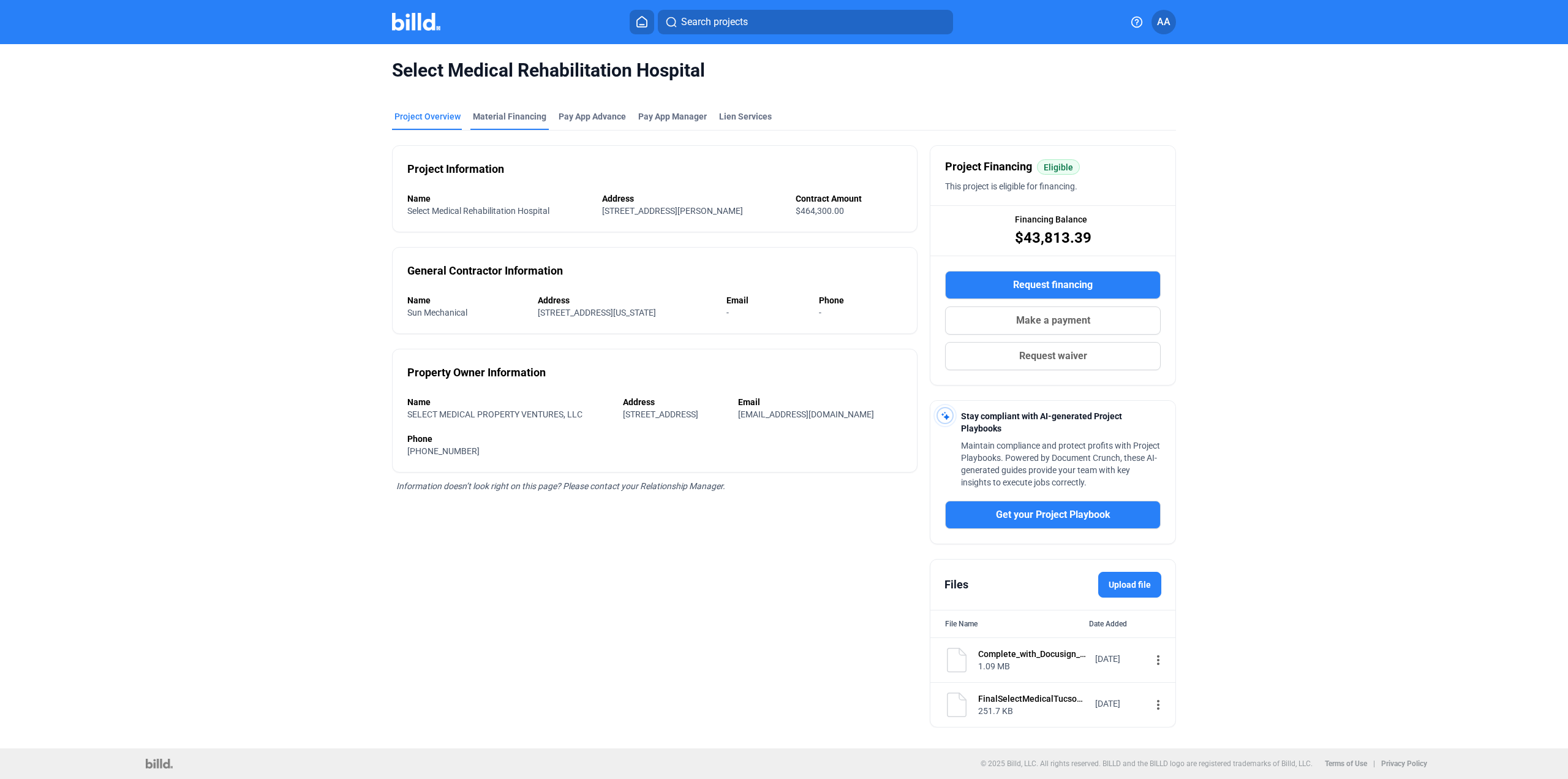
click at [518, 117] on div "Material Financing" at bounding box center [510, 116] width 73 height 12
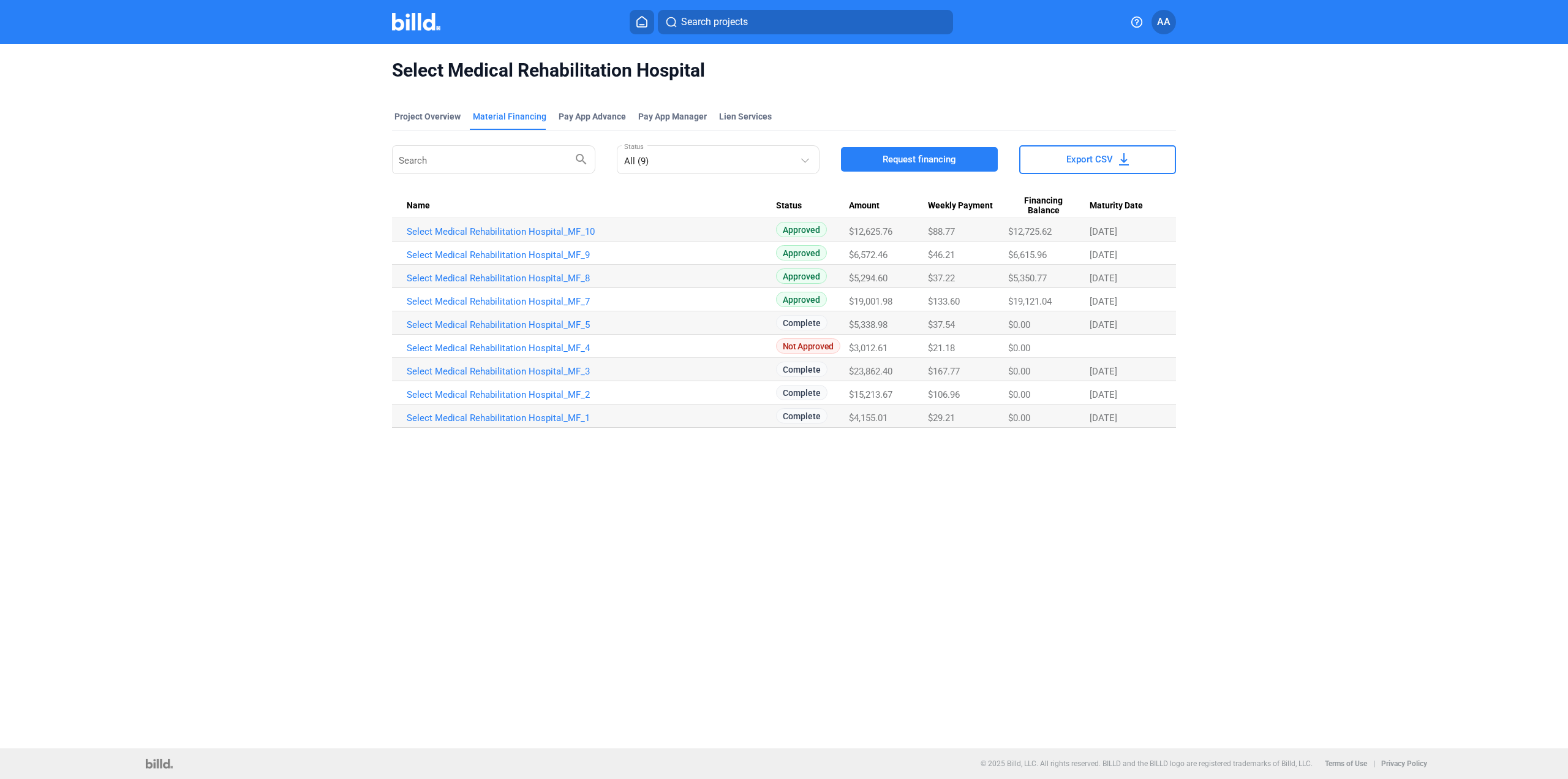
click at [881, 158] on button "Request financing" at bounding box center [919, 159] width 157 height 25
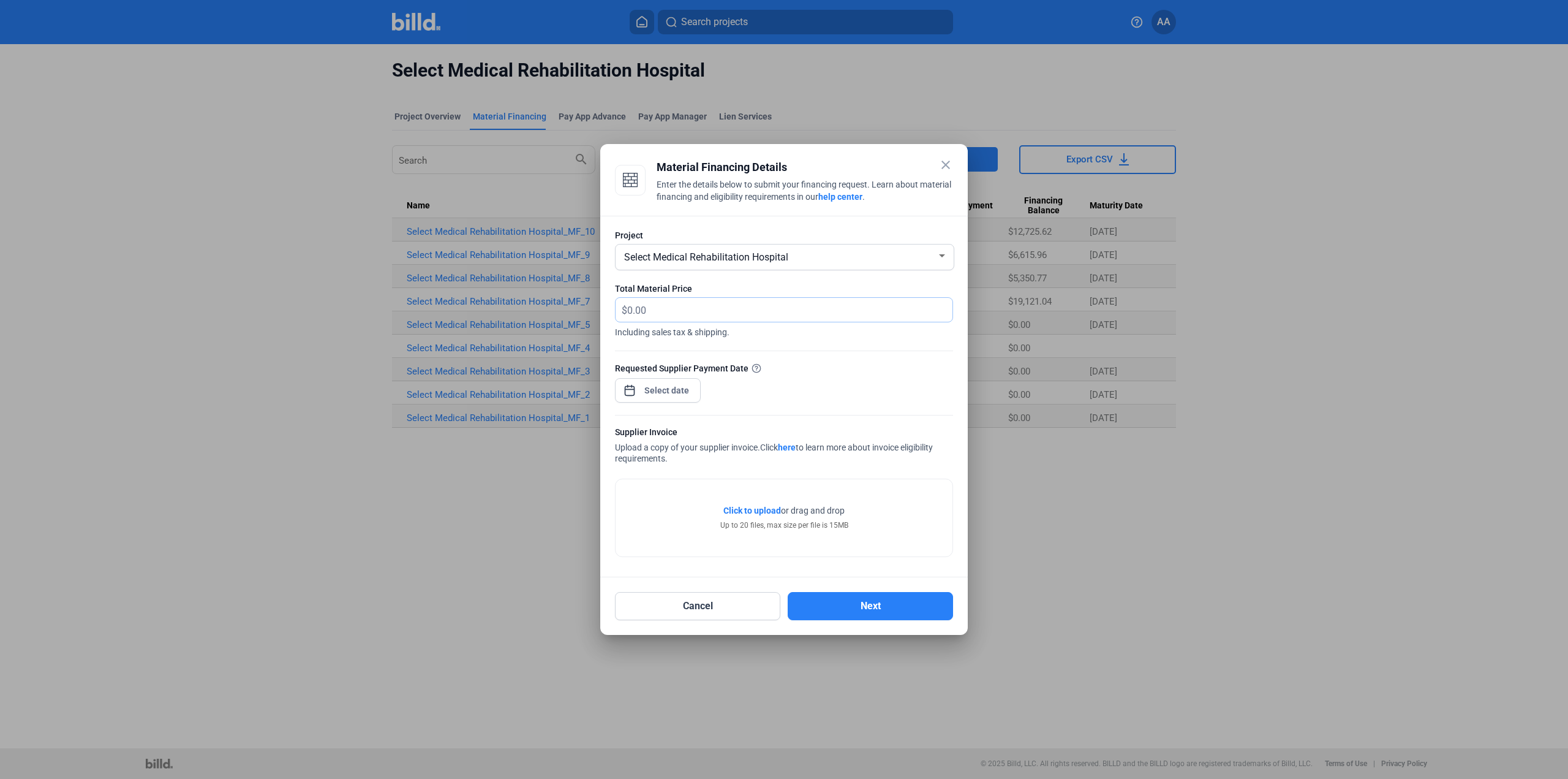
click at [669, 318] on input "text" at bounding box center [790, 310] width 325 height 24
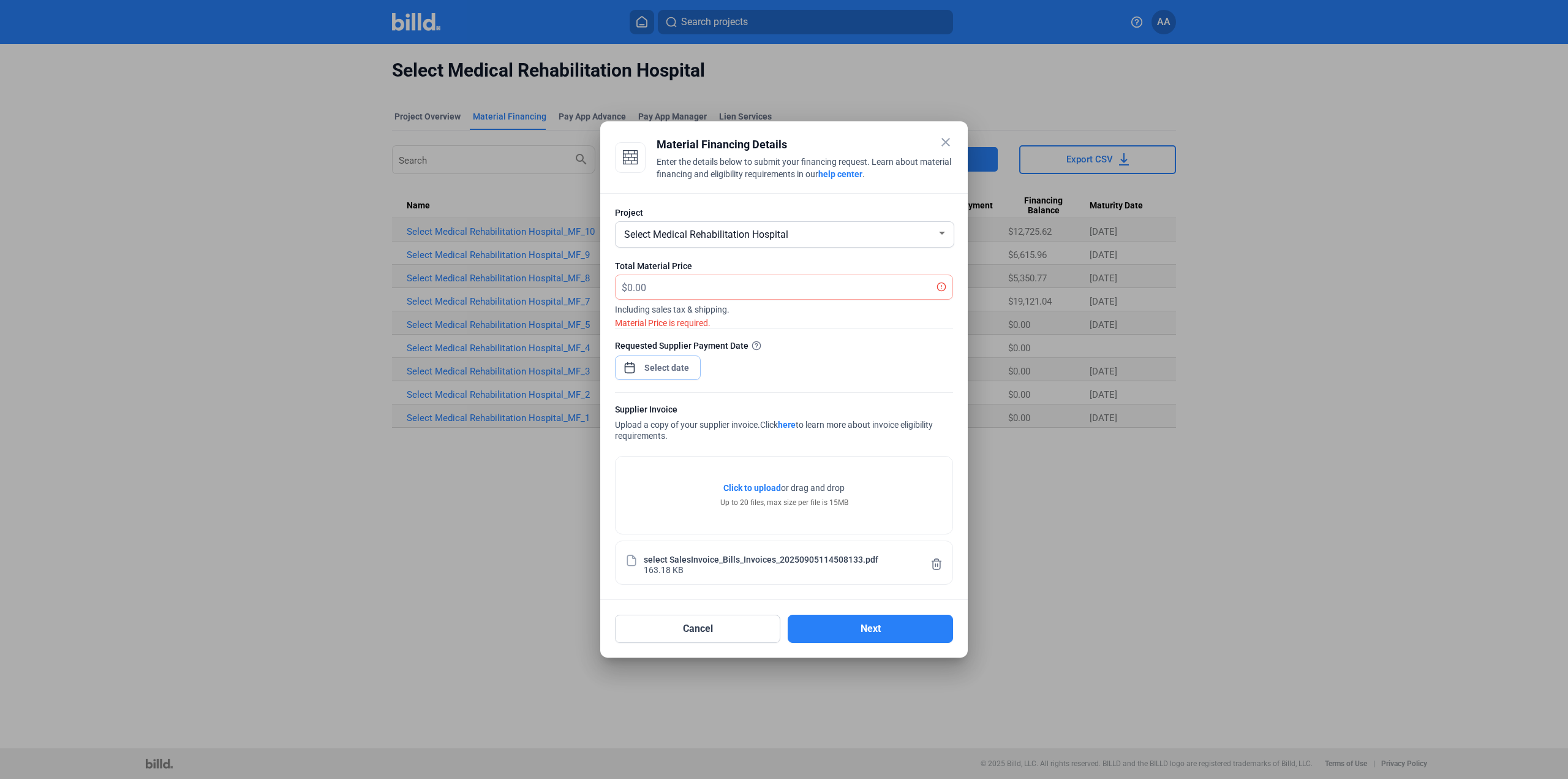
click at [663, 370] on div "close Material Financing Details Enter the details below to submit your financi…" at bounding box center [784, 390] width 1568 height 779
click at [769, 447] on span "5" at bounding box center [765, 448] width 22 height 22
click at [784, 591] on button "Apply" at bounding box center [763, 597] width 89 height 25
type input "[DATE]"
click at [694, 293] on input "text" at bounding box center [783, 287] width 311 height 24
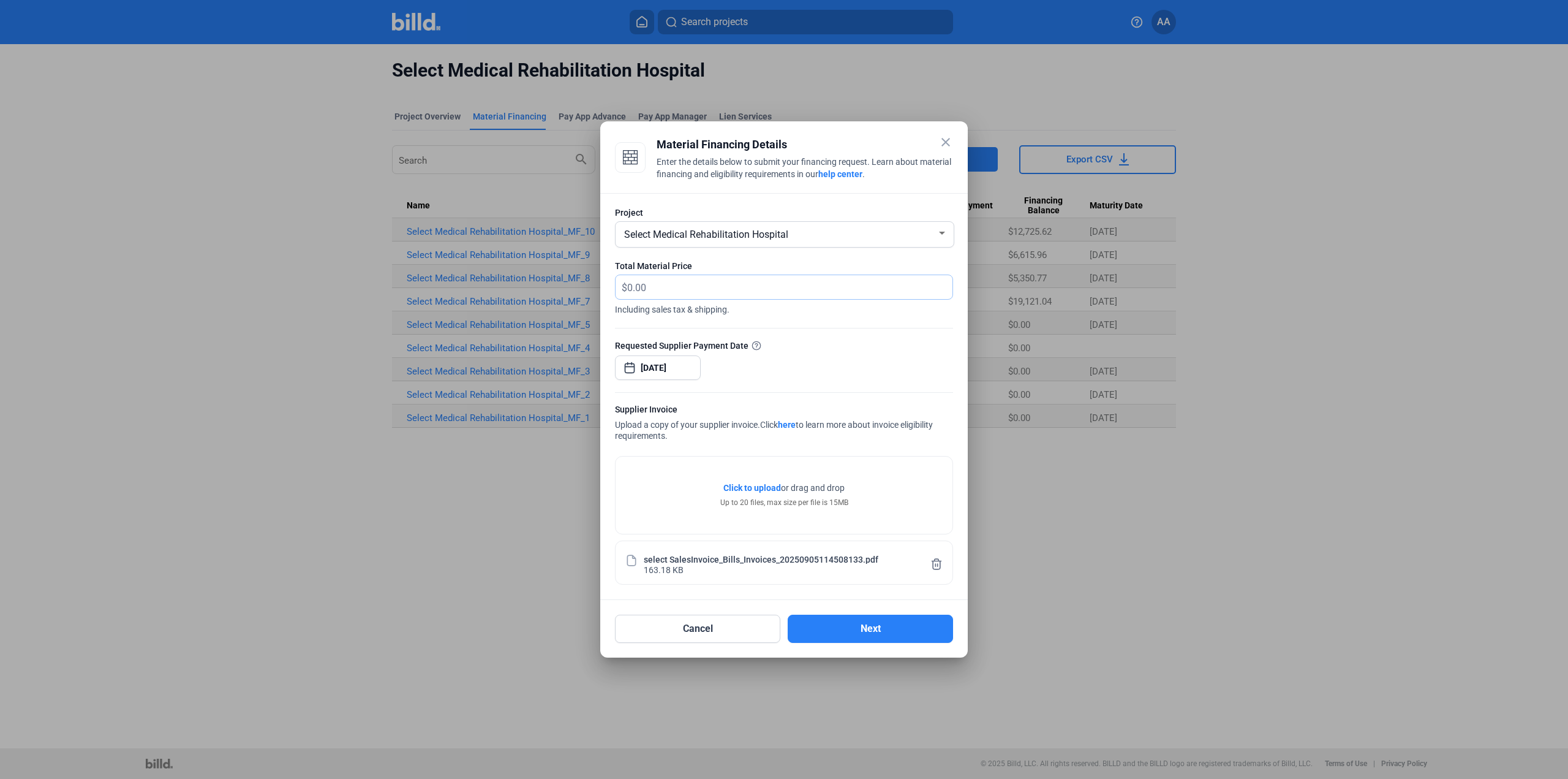
click at [694, 293] on input "text" at bounding box center [790, 287] width 325 height 24
type input "10,550.98"
click at [855, 612] on div "Cancel Next" at bounding box center [784, 621] width 338 height 43
click at [868, 627] on button "Next" at bounding box center [870, 628] width 165 height 28
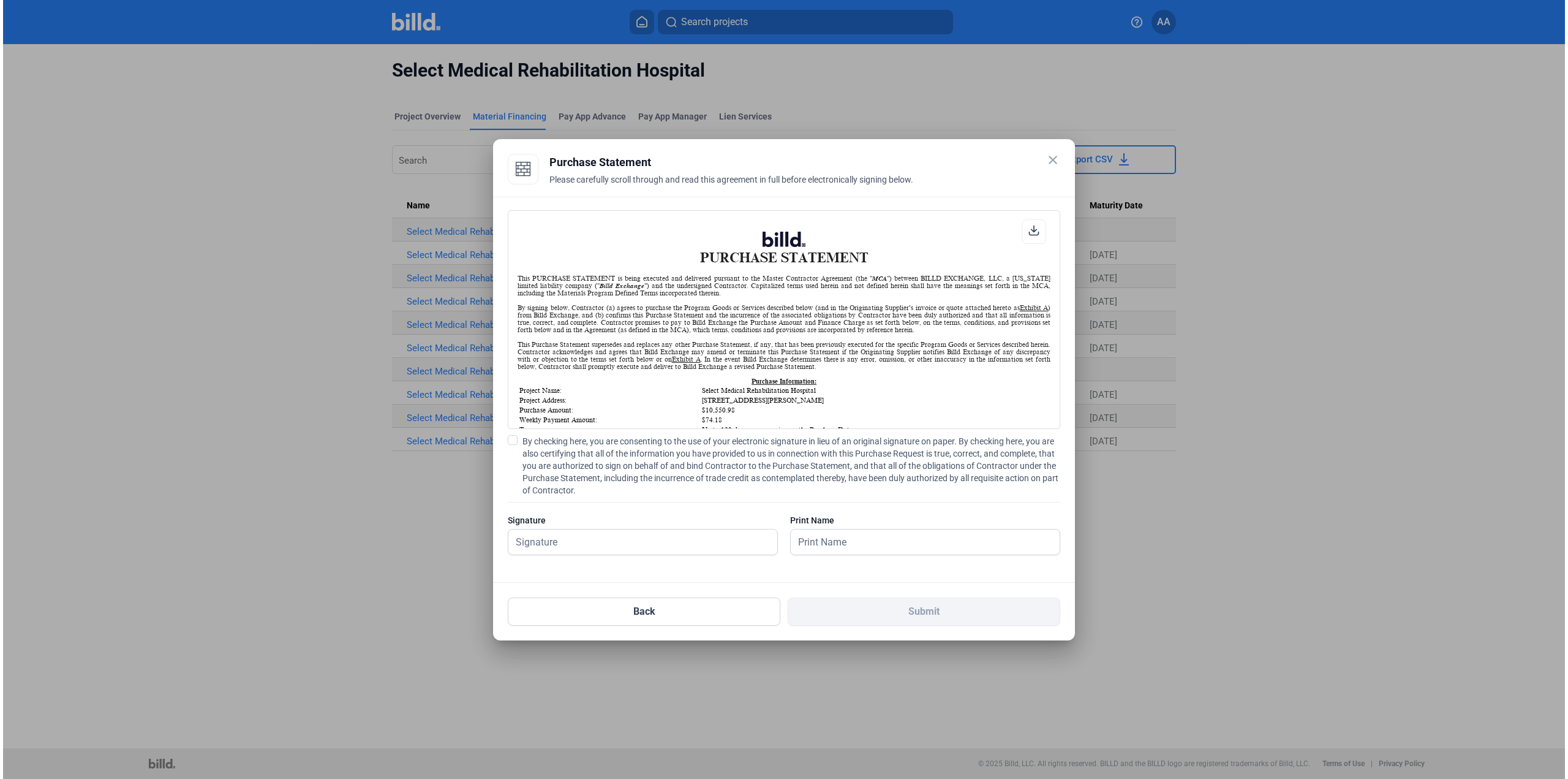
scroll to position [1, 0]
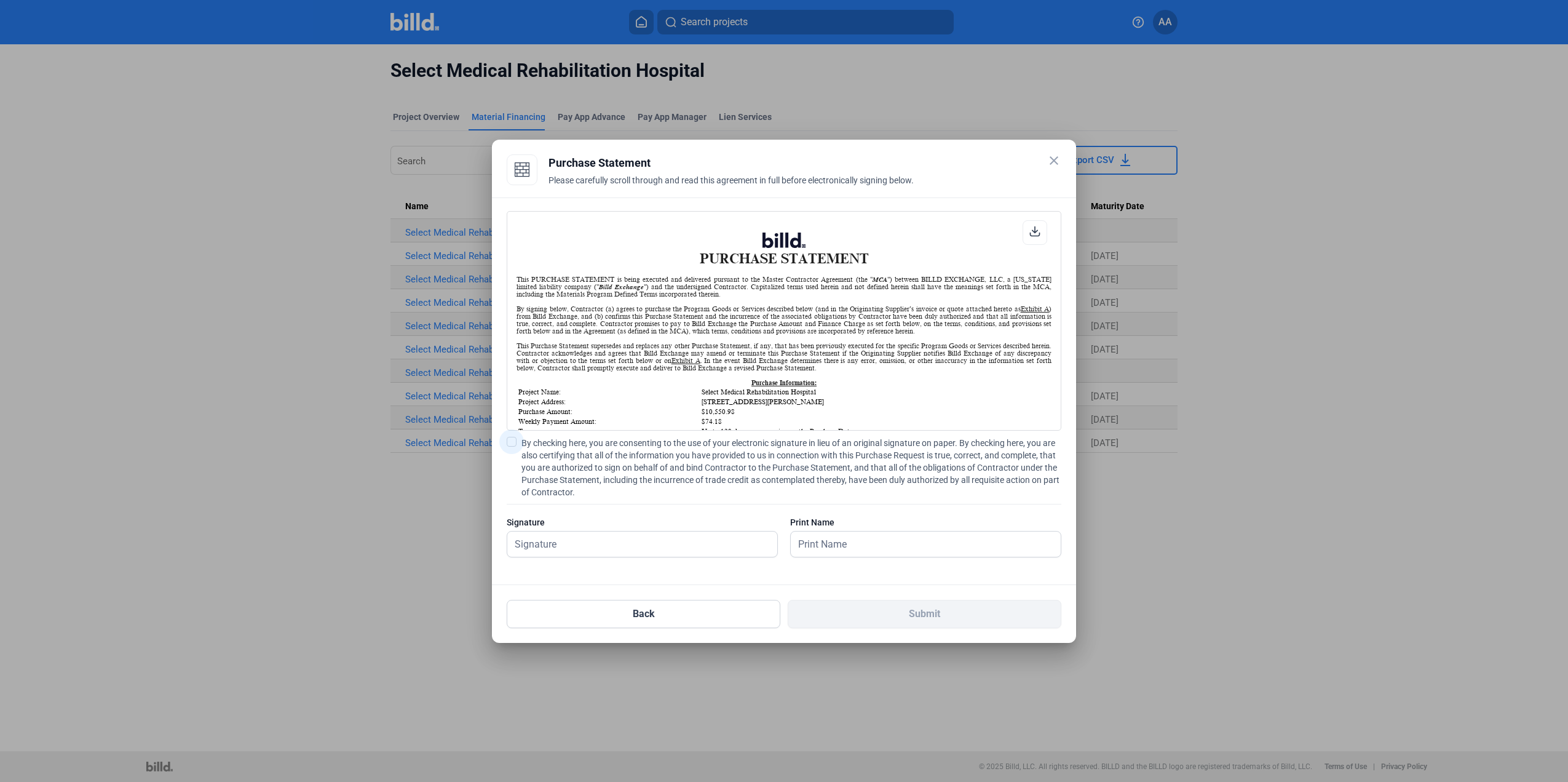
click at [540, 470] on span "By checking here, you are consenting to the use of your electronic signature in…" at bounding box center [792, 467] width 540 height 62
click at [0, 0] on input "By checking here, you are consenting to the use of your electronic signature in…" at bounding box center [0, 0] width 0 height 0
click at [562, 544] on input "text" at bounding box center [636, 544] width 257 height 25
type input "[PERSON_NAME]"
drag, startPoint x: 829, startPoint y: 527, endPoint x: 858, endPoint y: 543, distance: 33.1
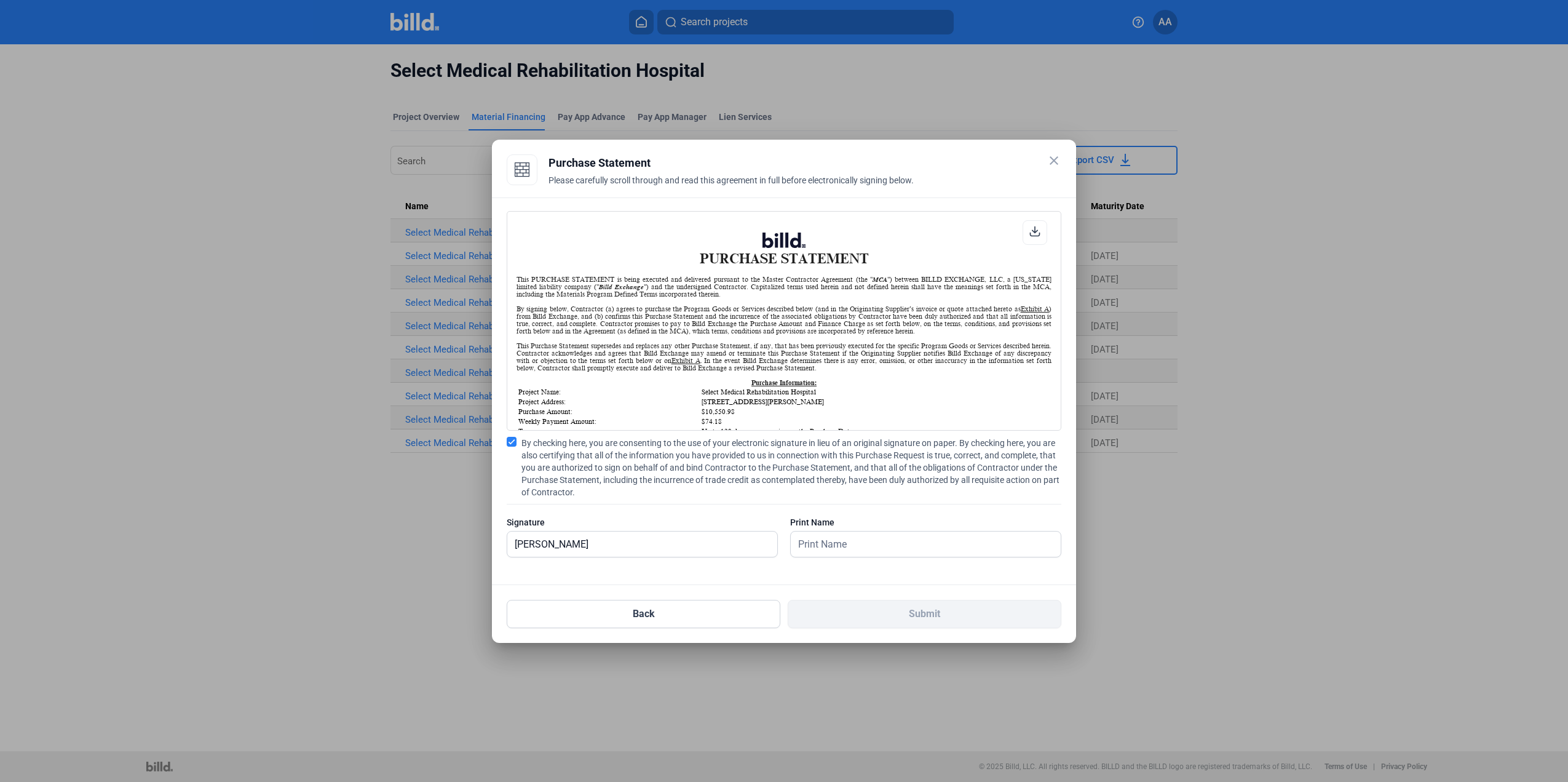
click at [829, 527] on div "Print Name" at bounding box center [926, 522] width 271 height 12
click at [858, 546] on input "text" at bounding box center [919, 544] width 257 height 25
type input "[PERSON_NAME]"
click at [892, 617] on button "Submit" at bounding box center [924, 614] width 274 height 28
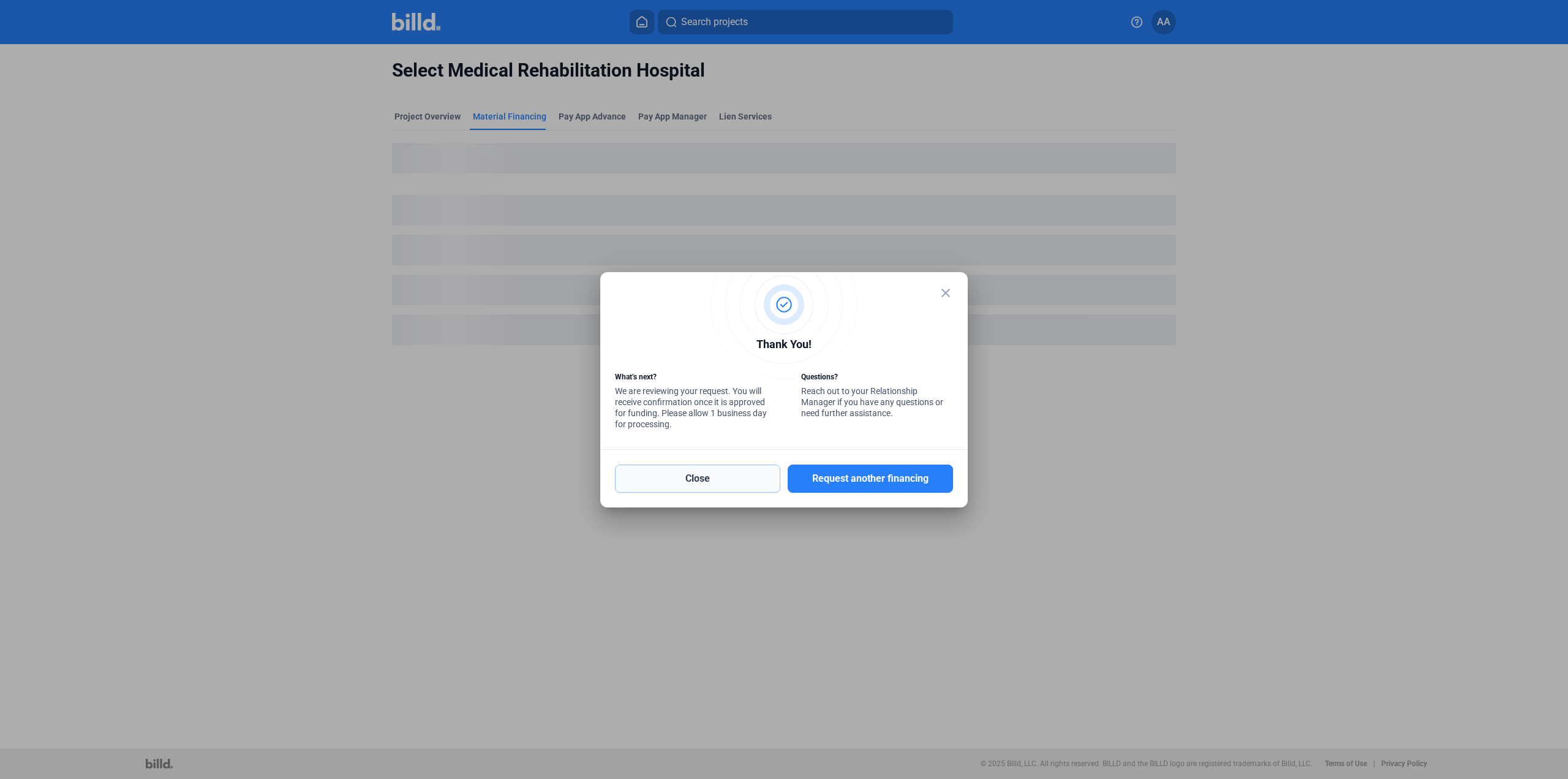
click at [698, 486] on button "Close" at bounding box center [697, 478] width 165 height 28
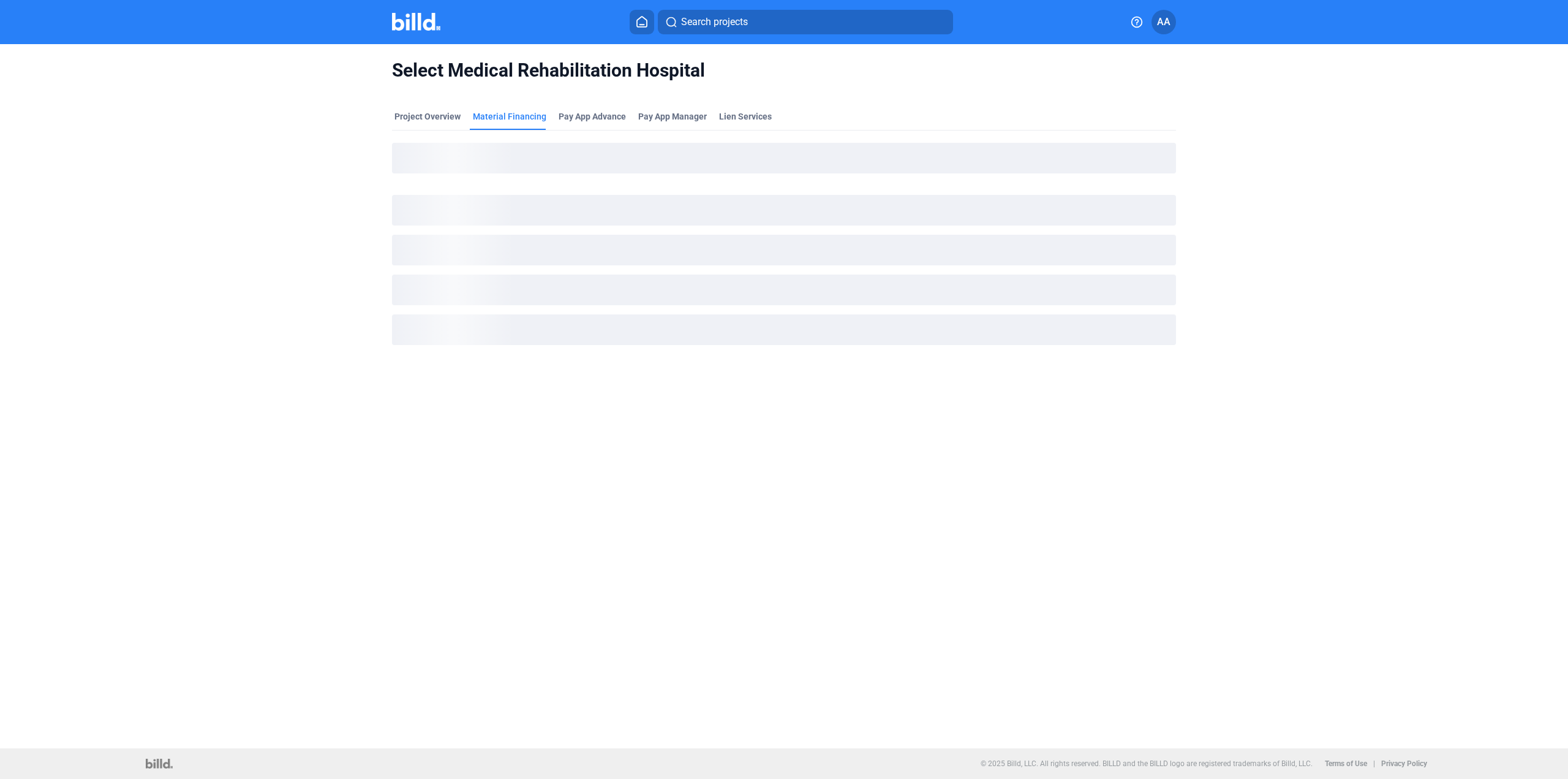
click at [409, 11] on div "Search projects AA" at bounding box center [784, 22] width 995 height 25
click at [416, 18] on img at bounding box center [416, 21] width 49 height 18
